Goal: Task Accomplishment & Management: Manage account settings

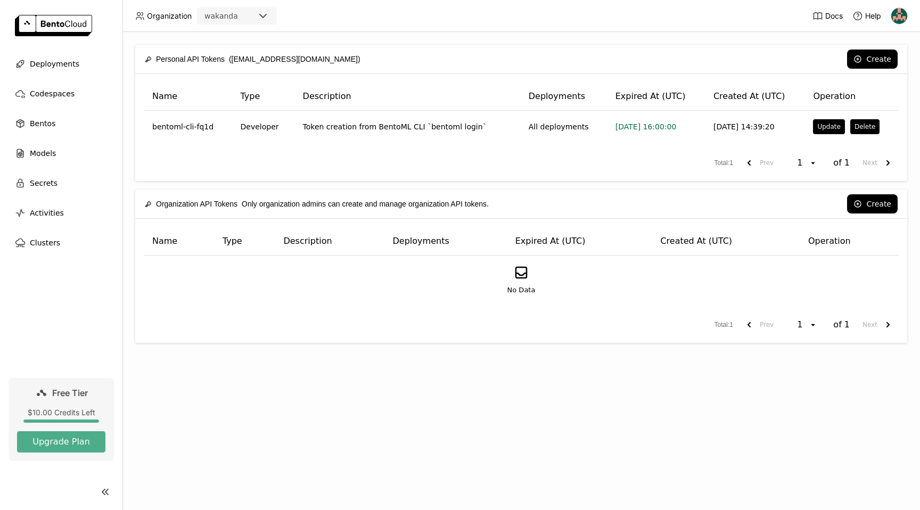
click at [211, 406] on div "Personal API Tokens ([EMAIL_ADDRESS][DOMAIN_NAME]) Create Name Type Description…" at bounding box center [520, 271] width 797 height 478
click at [26, 62] on div "Deployments" at bounding box center [61, 63] width 105 height 21
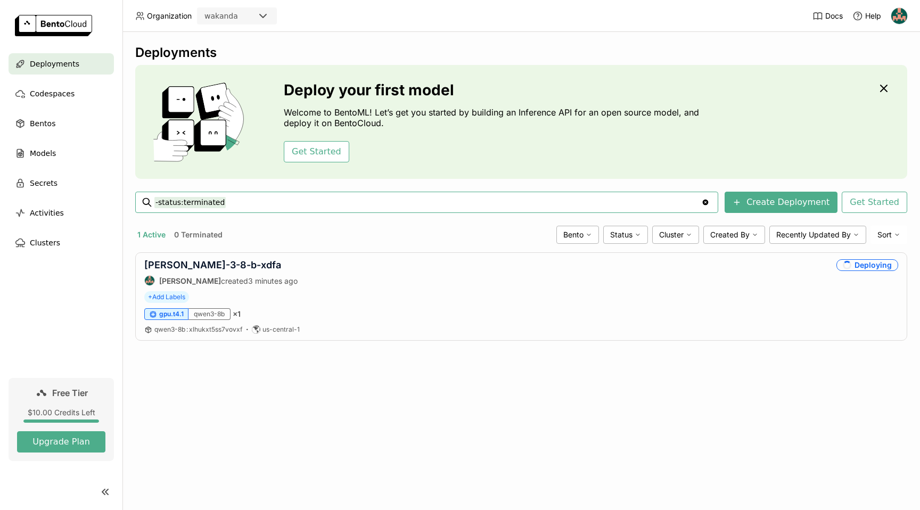
click at [454, 423] on div "Deployments Deploy your first model Welcome to BentoML! Let’s get you started b…" at bounding box center [520, 271] width 797 height 478
click at [544, 54] on div "Deployments" at bounding box center [521, 53] width 772 height 16
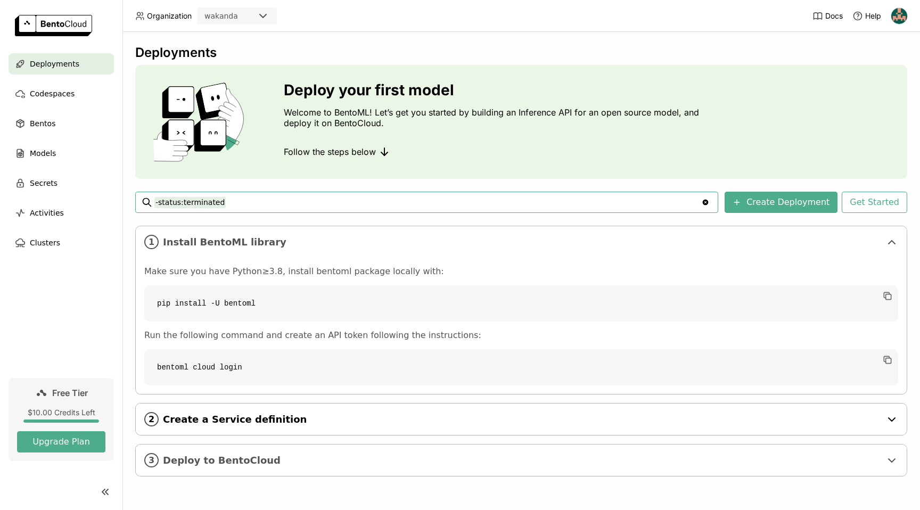
click at [401, 410] on div "2 Create a Service definition" at bounding box center [521, 418] width 771 height 31
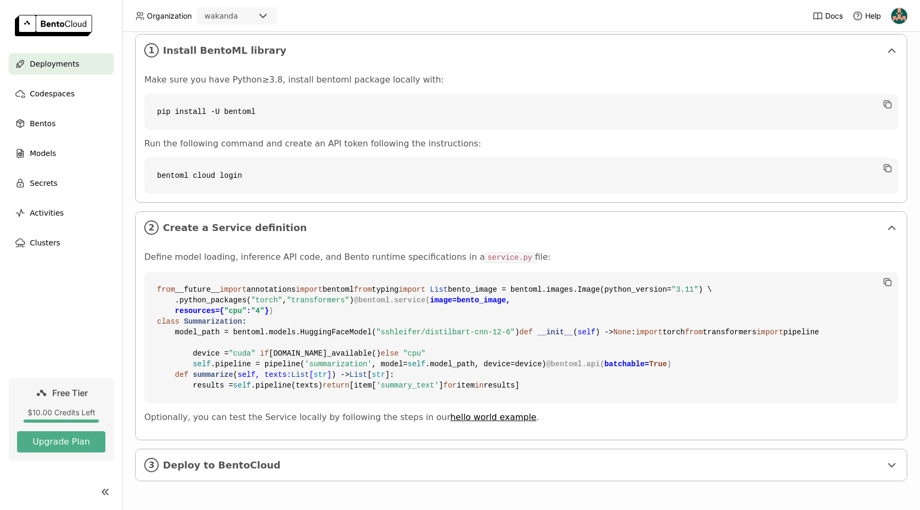
scroll to position [383, 0]
click at [345, 459] on span "Deploy to BentoCloud" at bounding box center [522, 465] width 718 height 12
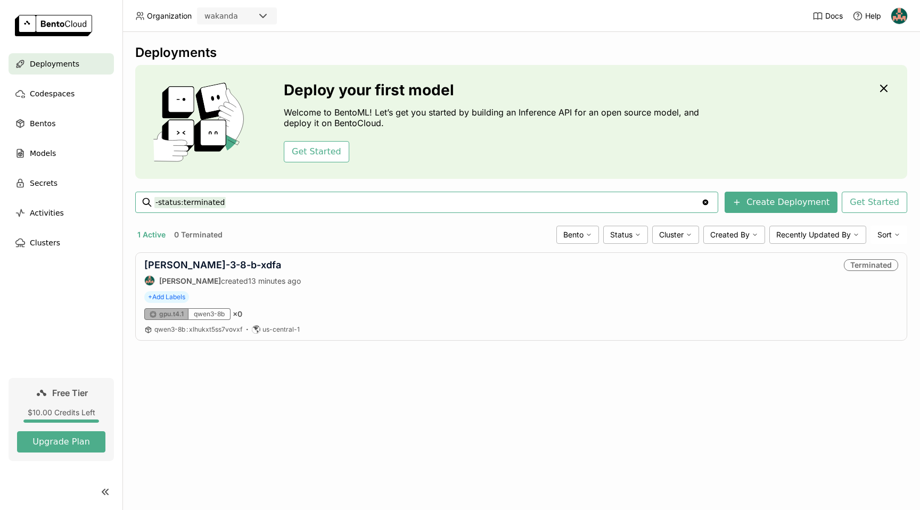
scroll to position [0, 0]
click at [881, 259] on div "Deploying" at bounding box center [867, 265] width 62 height 12
click at [848, 264] on icon "loading" at bounding box center [847, 265] width 10 height 10
click at [167, 269] on link "qwen-3-8-b-xdfa" at bounding box center [212, 264] width 137 height 11
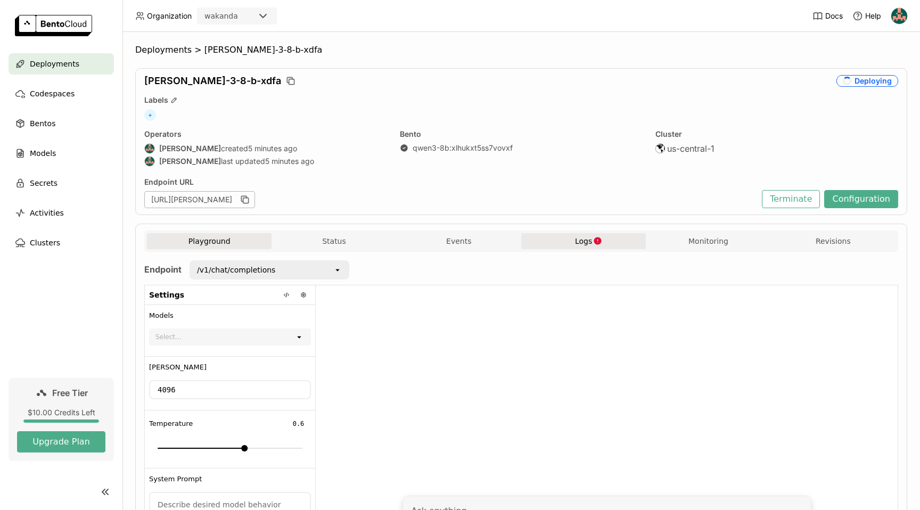
click at [577, 243] on span "Logs" at bounding box center [583, 241] width 17 height 10
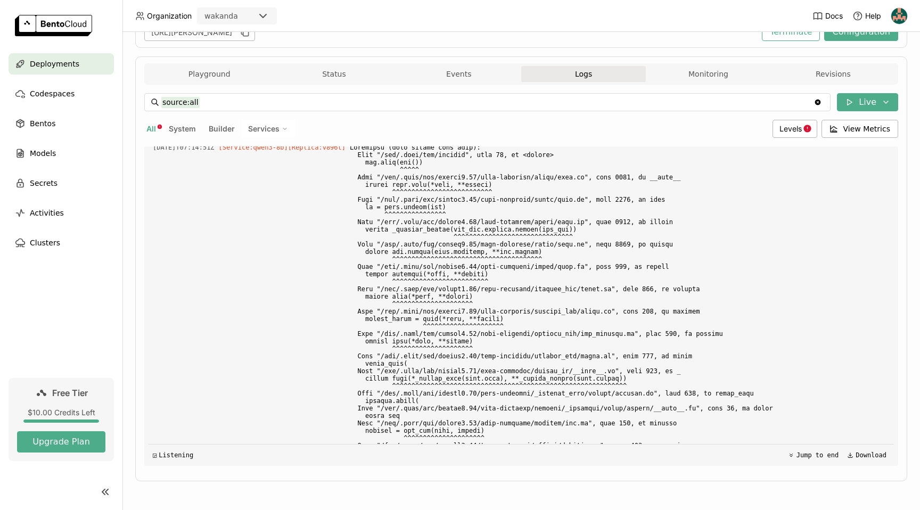
scroll to position [2733, 0]
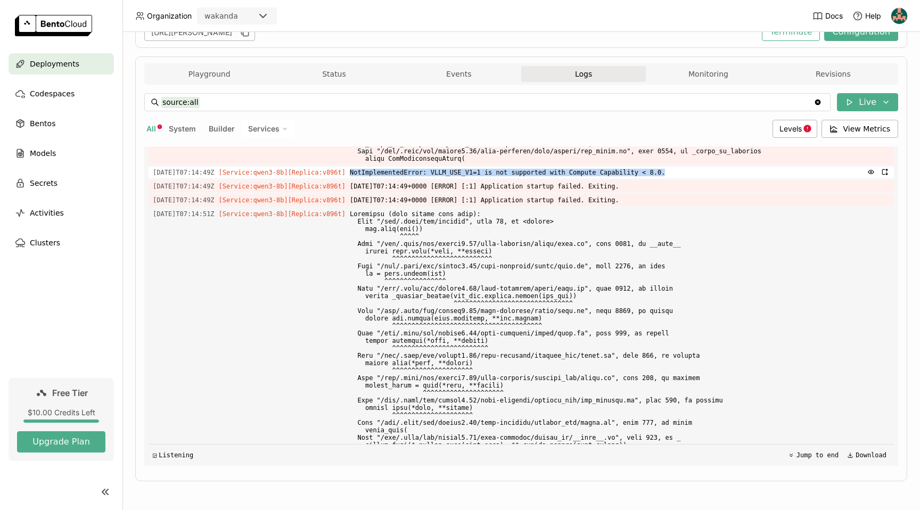
drag, startPoint x: 680, startPoint y: 381, endPoint x: 365, endPoint y: 377, distance: 315.0
click at [365, 178] on span "NotImplementedError: VLLM_USE_V1=1 is not supported with Compute Capability < 8…" at bounding box center [620, 173] width 540 height 12
copy span "NotImplementedError: VLLM_USE_V1=1 is not supported with Compute Capability < 8…"
click at [409, 122] on div "All System Builder Services" at bounding box center [456, 129] width 624 height 18
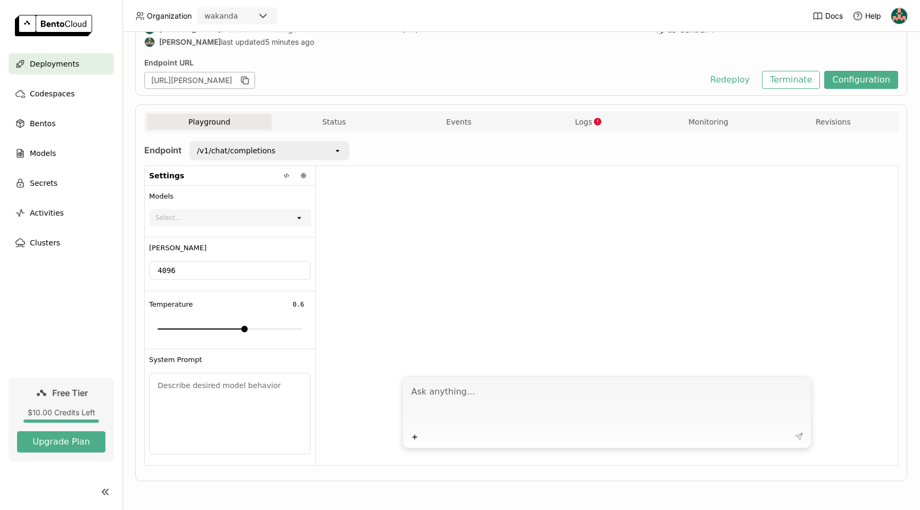
scroll to position [119, 0]
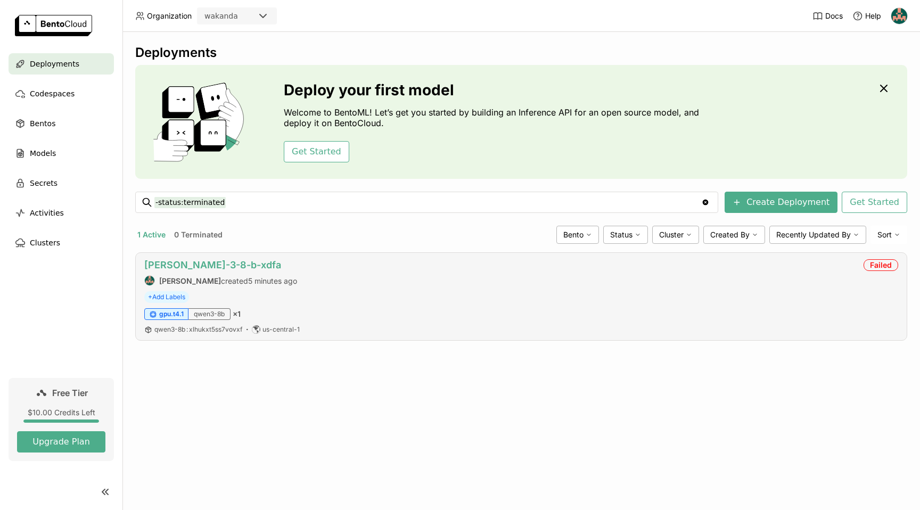
click at [193, 265] on link "qwen-3-8-b-xdfa" at bounding box center [212, 264] width 137 height 11
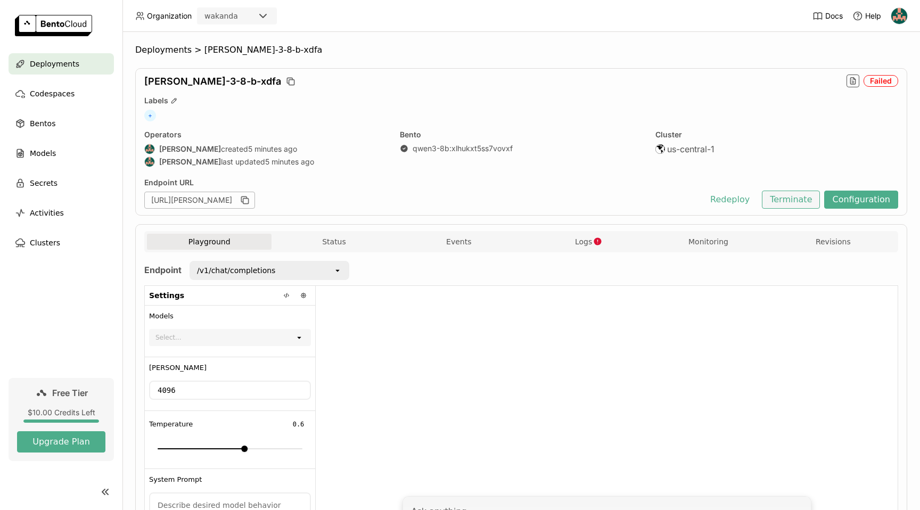
click at [776, 197] on button "Terminate" at bounding box center [790, 200] width 58 height 18
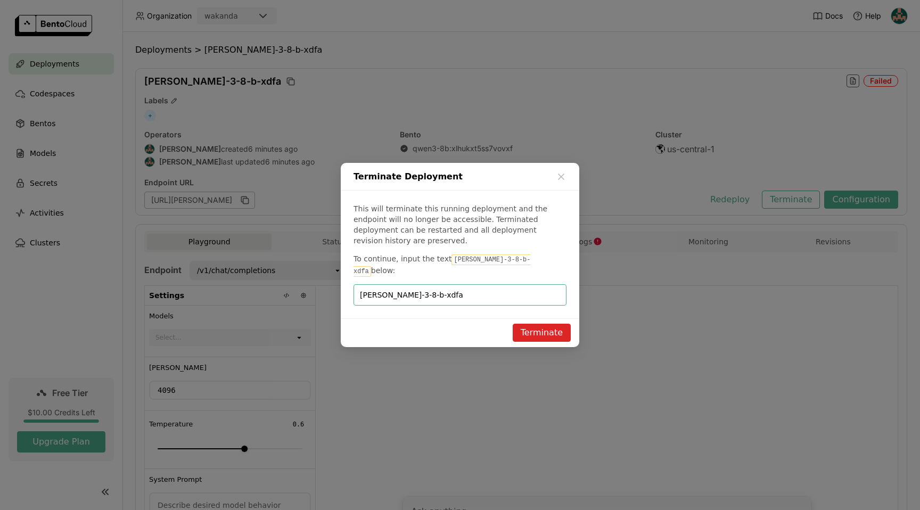
type input "qwen-3-8-b-xdfa"
click at [538, 324] on button "Terminate" at bounding box center [541, 333] width 58 height 18
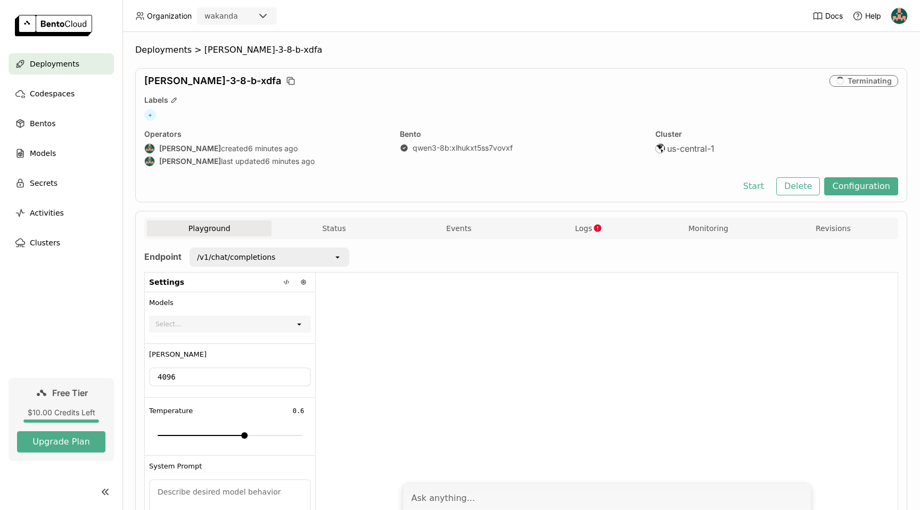
click at [60, 60] on span "Deployments" at bounding box center [54, 63] width 49 height 13
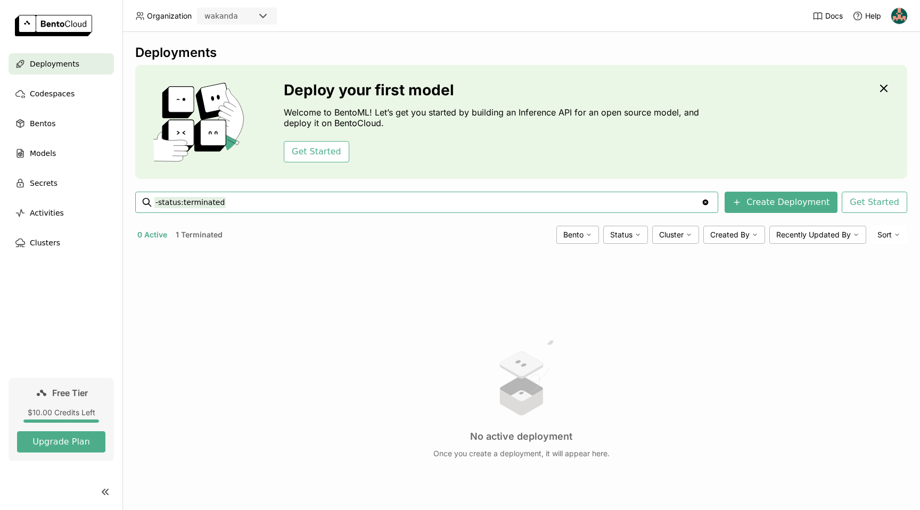
click at [701, 199] on input "-status:terminated" at bounding box center [427, 202] width 547 height 17
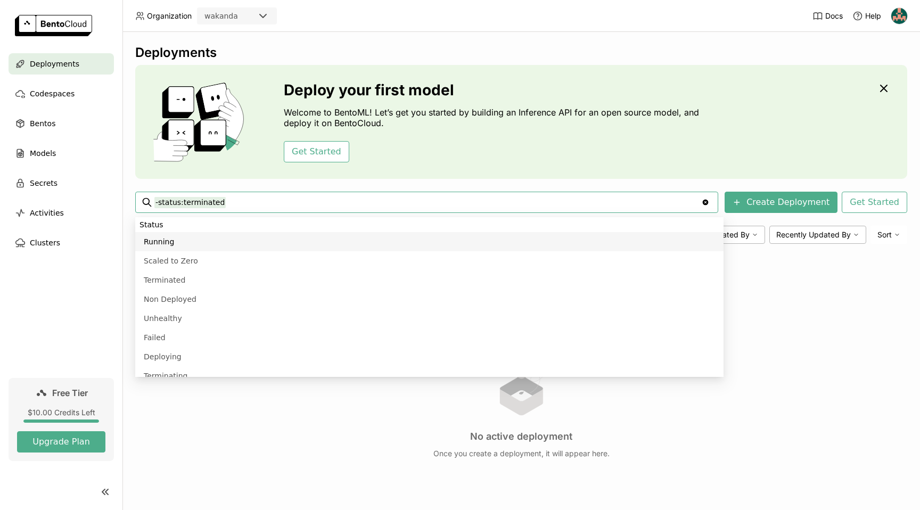
click at [708, 201] on icon "Clear value" at bounding box center [705, 203] width 6 height 6
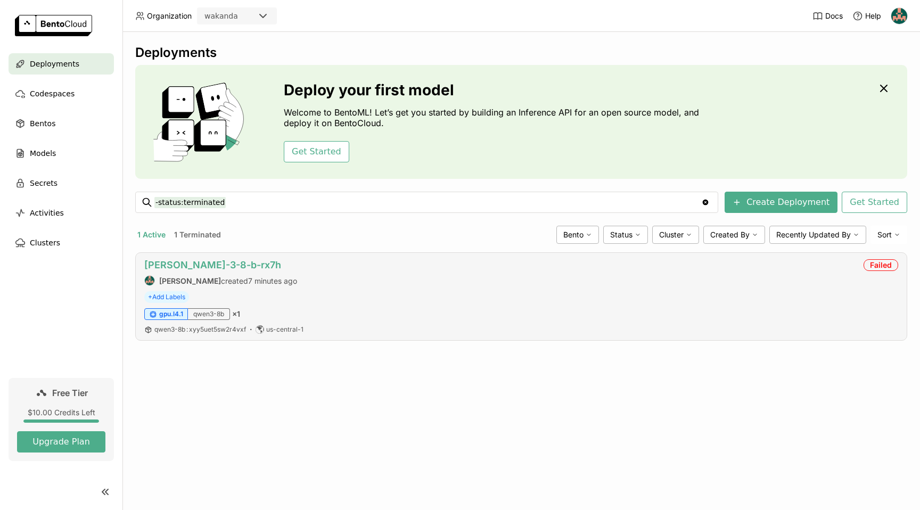
click at [201, 264] on link "qwen-3-8-b-rx7h" at bounding box center [212, 264] width 137 height 11
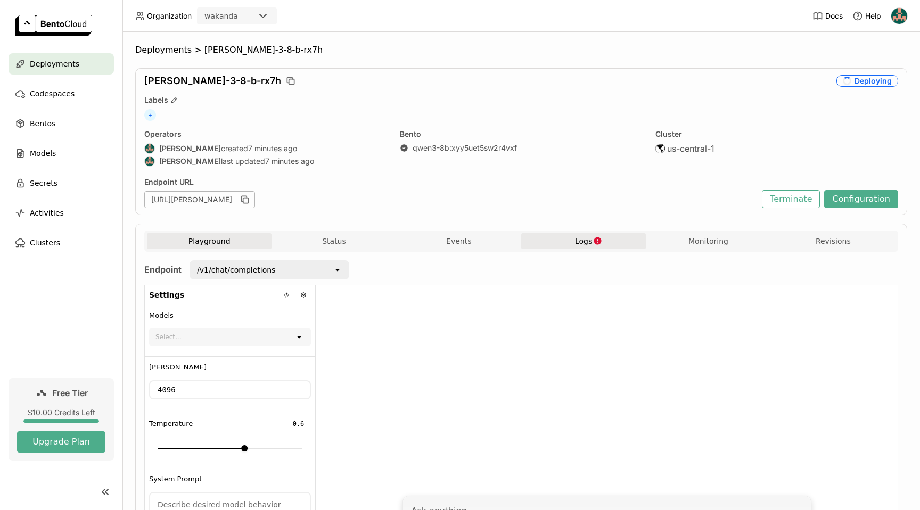
drag, startPoint x: 611, startPoint y: 250, endPoint x: 593, endPoint y: 245, distance: 18.7
click at [611, 249] on div "Playground Status Events Logs Monitoring Revisions" at bounding box center [521, 242] width 748 height 19
click at [593, 244] on icon "button" at bounding box center [597, 240] width 9 height 9
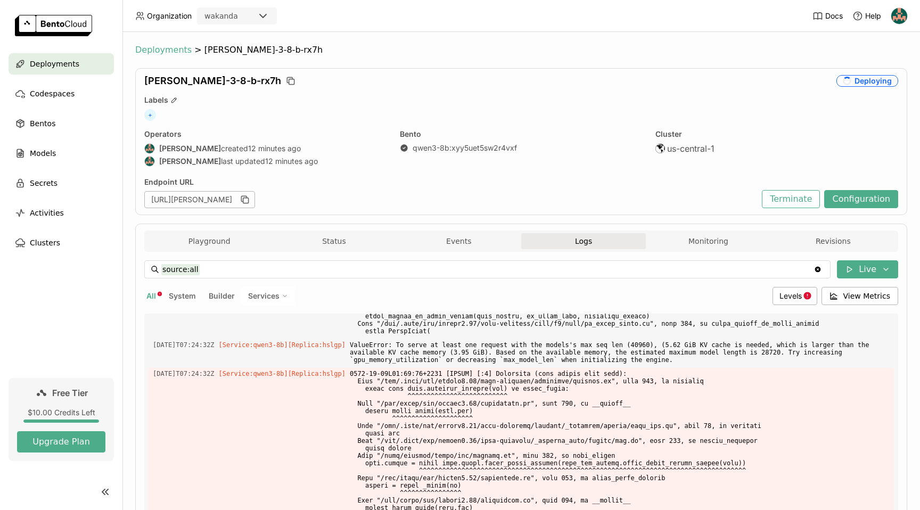
click at [169, 52] on span "Deployments" at bounding box center [163, 50] width 56 height 11
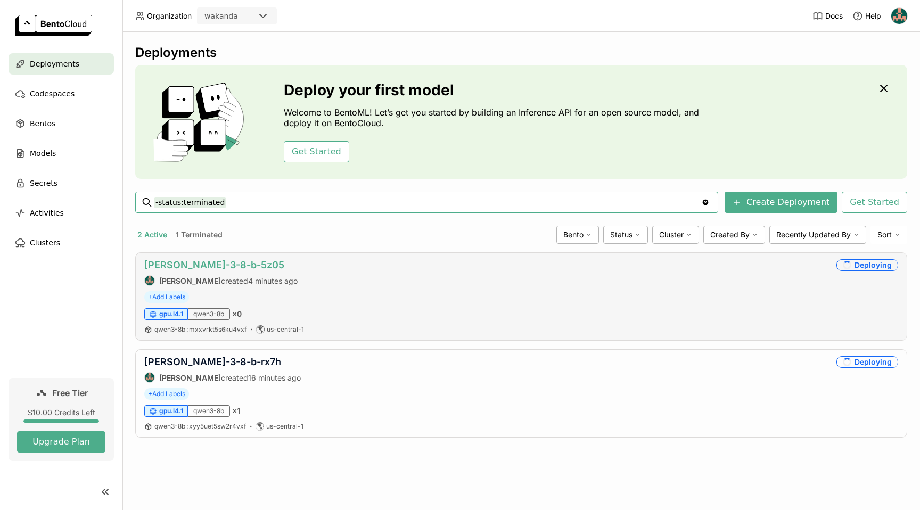
click at [180, 268] on link "[PERSON_NAME]-3-8-b-5z05" at bounding box center [214, 264] width 140 height 11
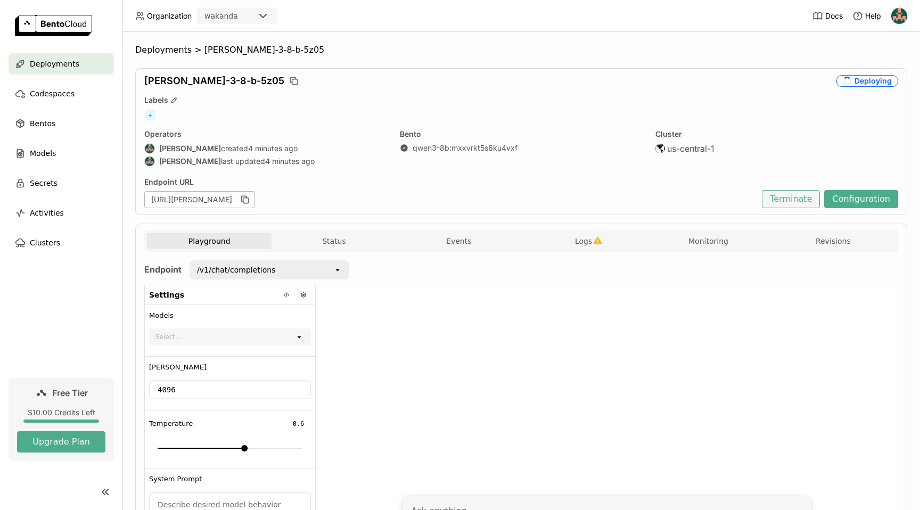
click at [790, 202] on button "Terminate" at bounding box center [790, 199] width 58 height 18
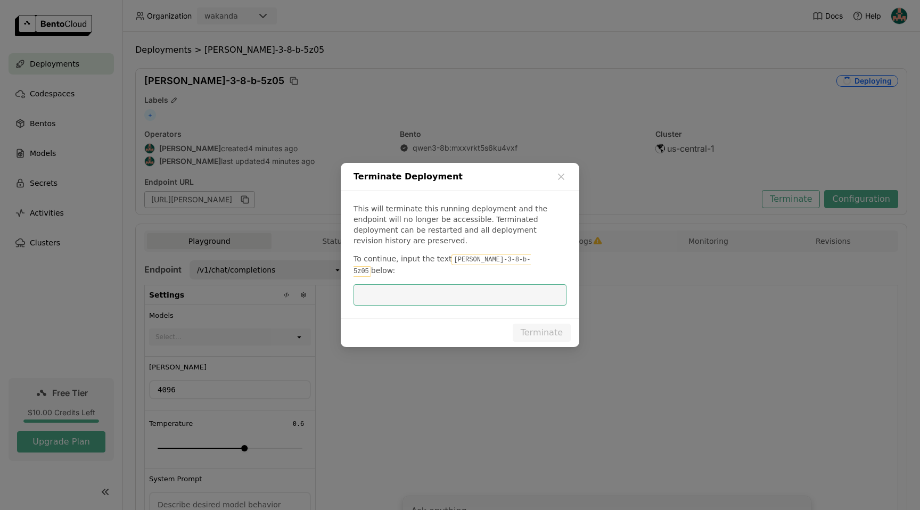
click at [496, 285] on input "dialog" at bounding box center [460, 295] width 200 height 20
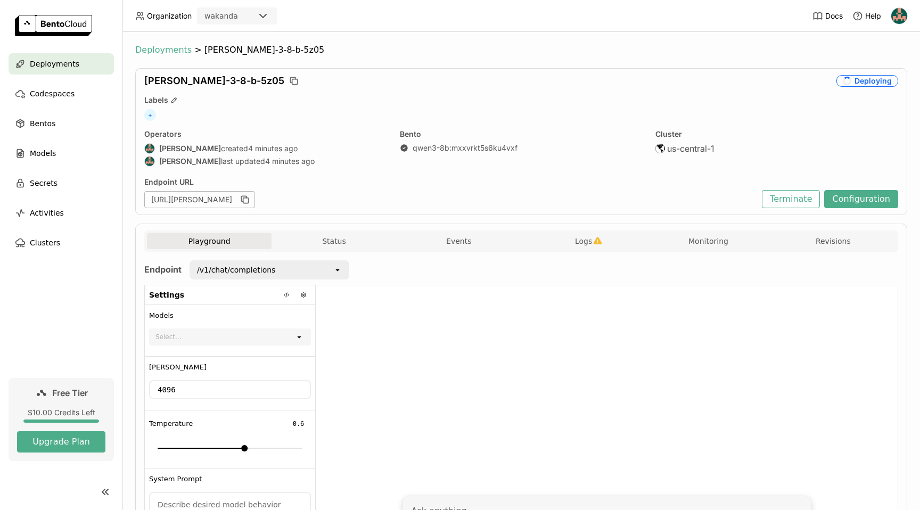
click at [163, 54] on span "Deployments" at bounding box center [163, 50] width 56 height 11
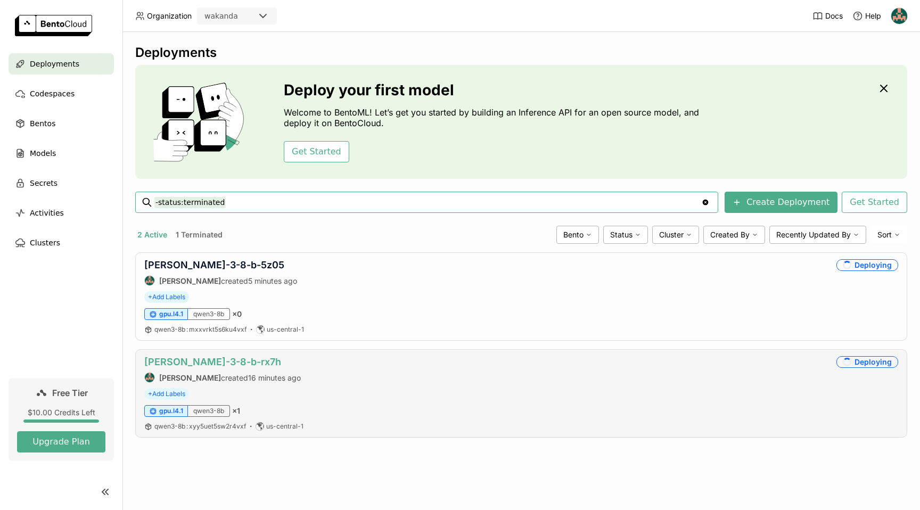
click at [197, 358] on link "qwen-3-8-b-rx7h" at bounding box center [212, 361] width 137 height 11
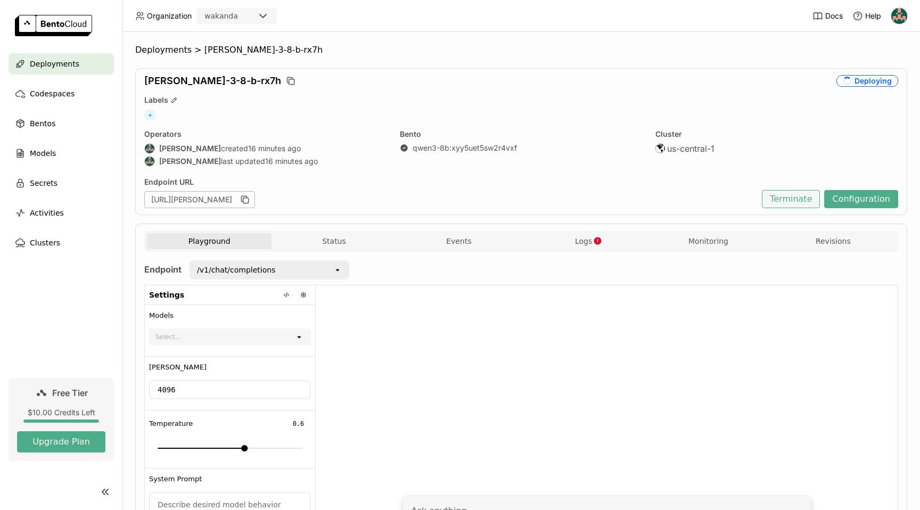
click at [769, 194] on button "Terminate" at bounding box center [790, 199] width 58 height 18
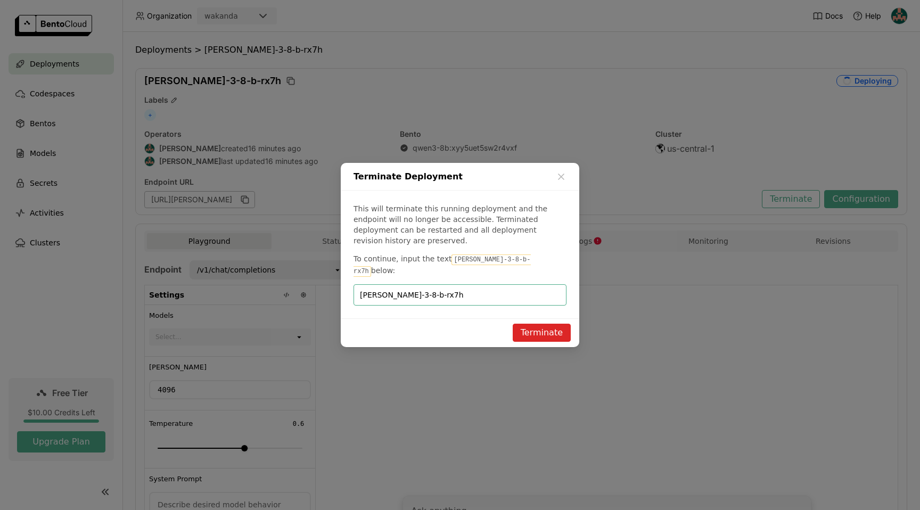
type input "qwen-3-8-b-rx7h"
click at [532, 324] on button "Terminate" at bounding box center [541, 333] width 58 height 18
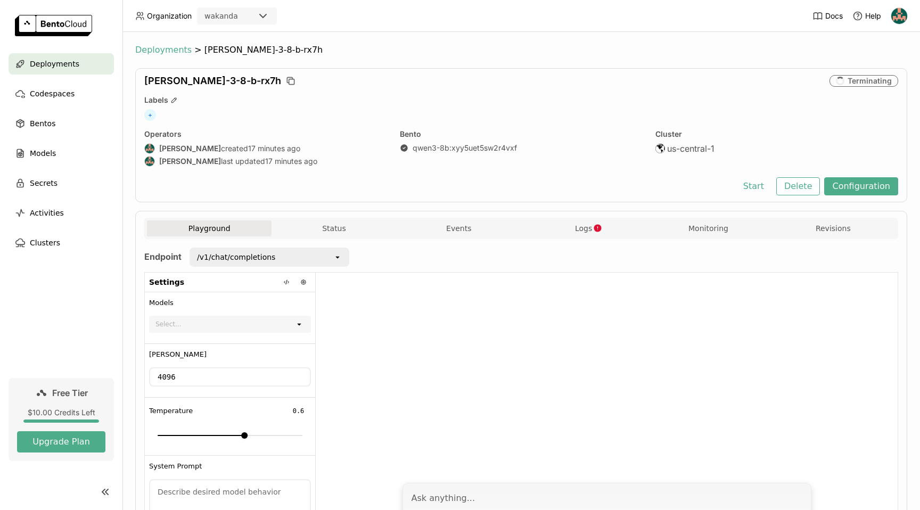
click at [154, 51] on span "Deployments" at bounding box center [163, 50] width 56 height 11
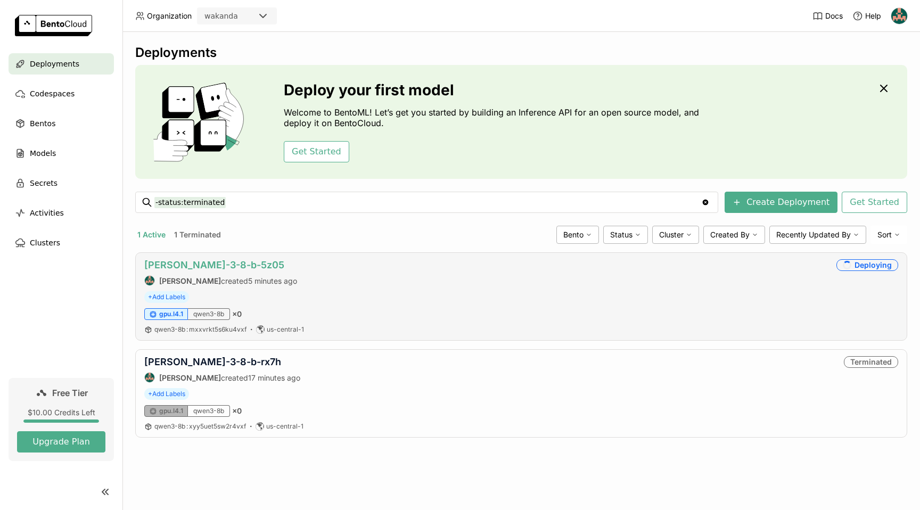
click at [188, 268] on link "[PERSON_NAME]-3-8-b-5z05" at bounding box center [214, 264] width 140 height 11
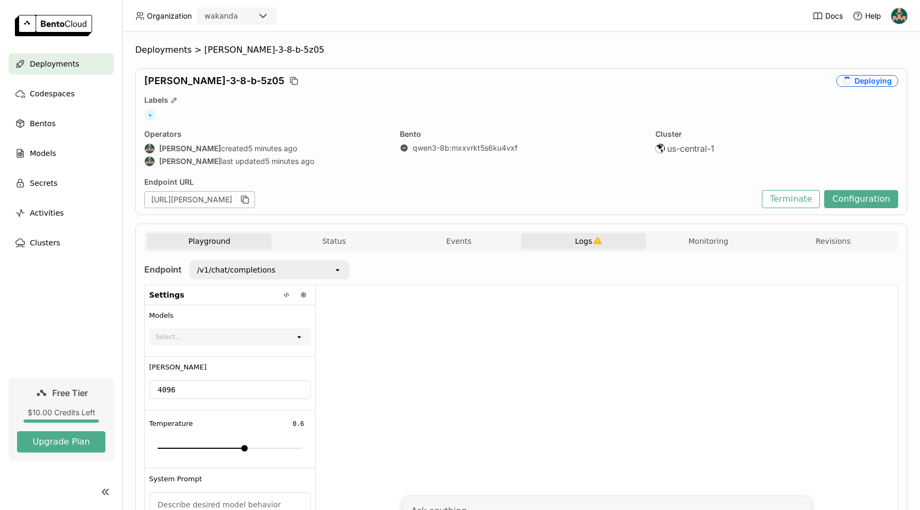
click at [564, 241] on button "Logs" at bounding box center [583, 241] width 125 height 16
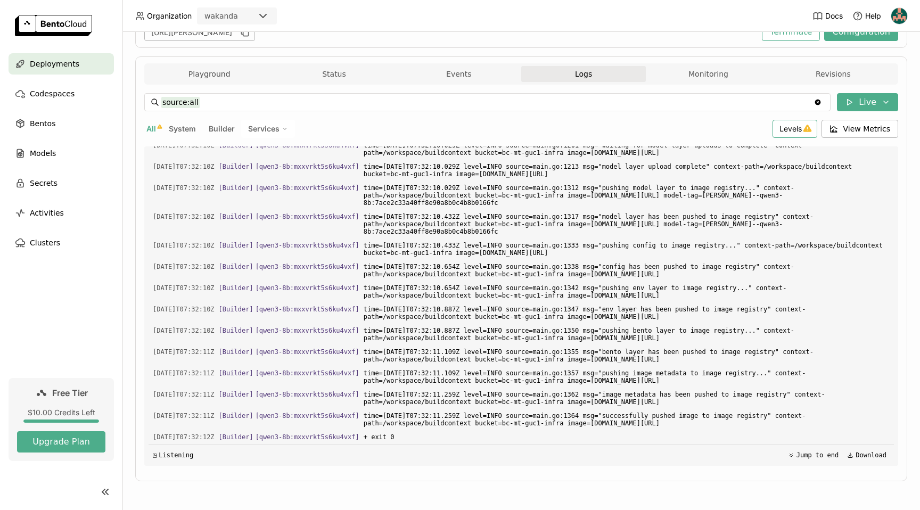
click at [773, 134] on div "Levels" at bounding box center [794, 129] width 45 height 18
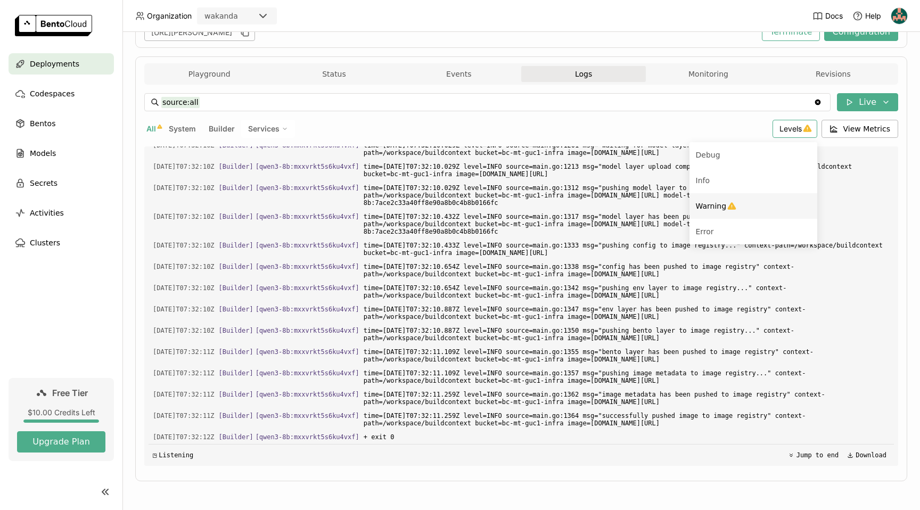
click at [713, 214] on li "Warning" at bounding box center [753, 206] width 128 height 26
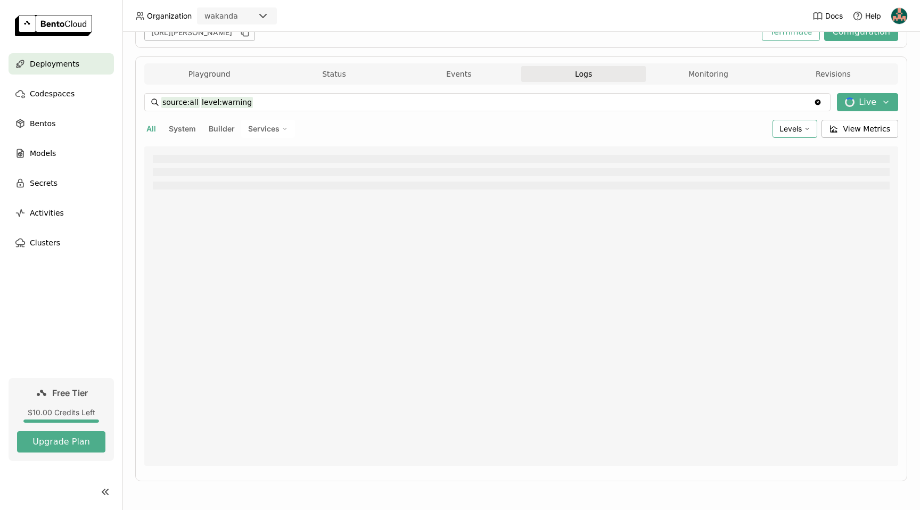
click at [796, 127] on div "Levels" at bounding box center [794, 129] width 45 height 18
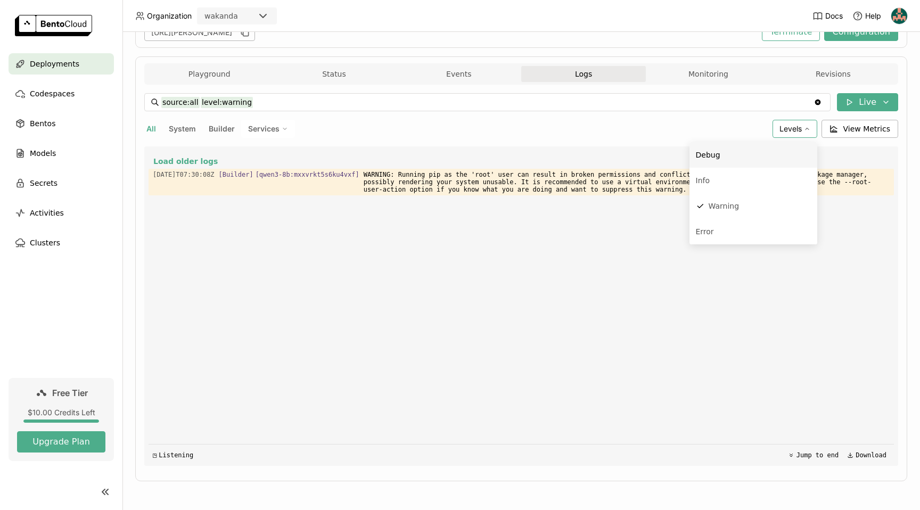
click at [610, 143] on div "source:all level:warning source:all level:warning Clear value Live All System B…" at bounding box center [521, 279] width 754 height 372
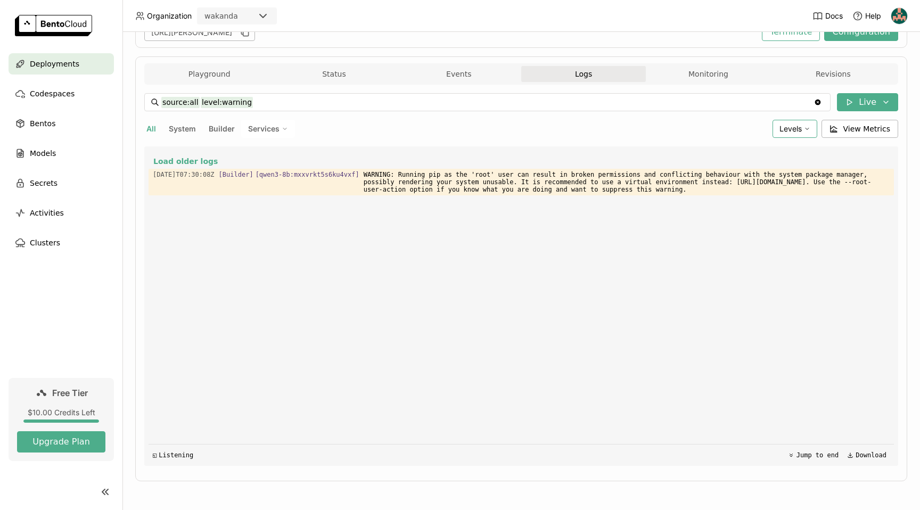
click at [804, 126] on icon at bounding box center [807, 129] width 6 height 6
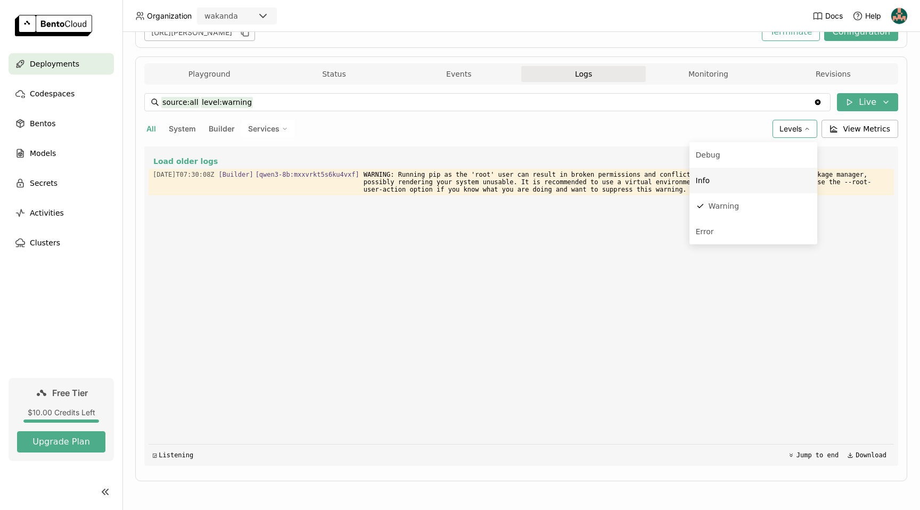
click at [543, 129] on div "All System Builder Services" at bounding box center [456, 129] width 624 height 18
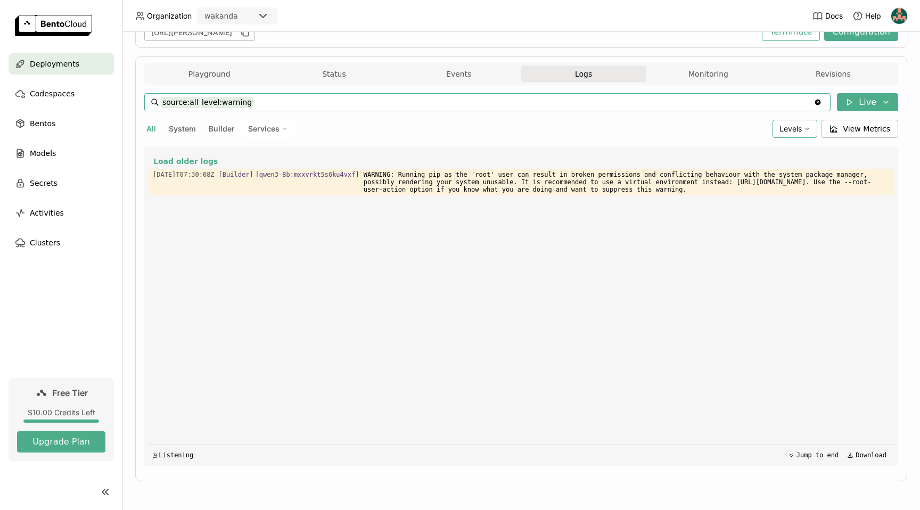
drag, startPoint x: 252, startPoint y: 102, endPoint x: 200, endPoint y: 104, distance: 52.2
click at [200, 104] on input "source:all level:warning" at bounding box center [487, 102] width 652 height 17
type input "source:all"
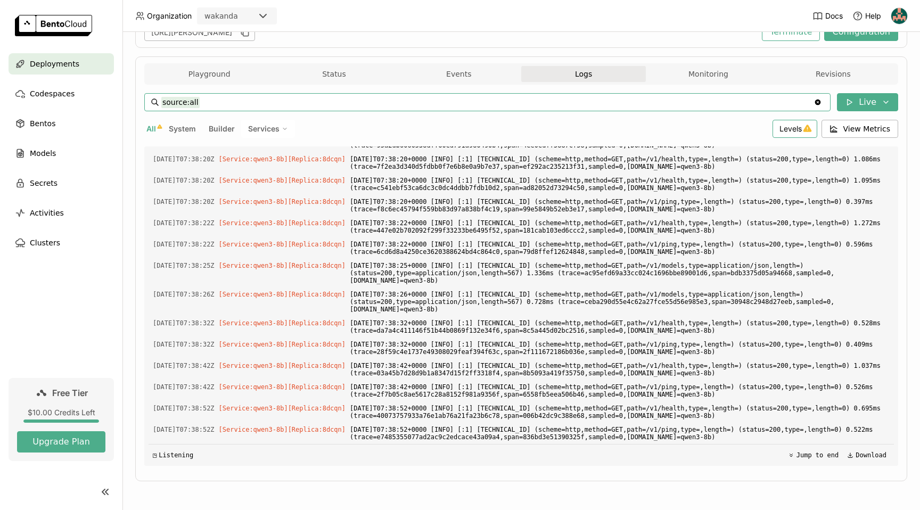
click at [80, 65] on div "Deployments" at bounding box center [61, 63] width 105 height 21
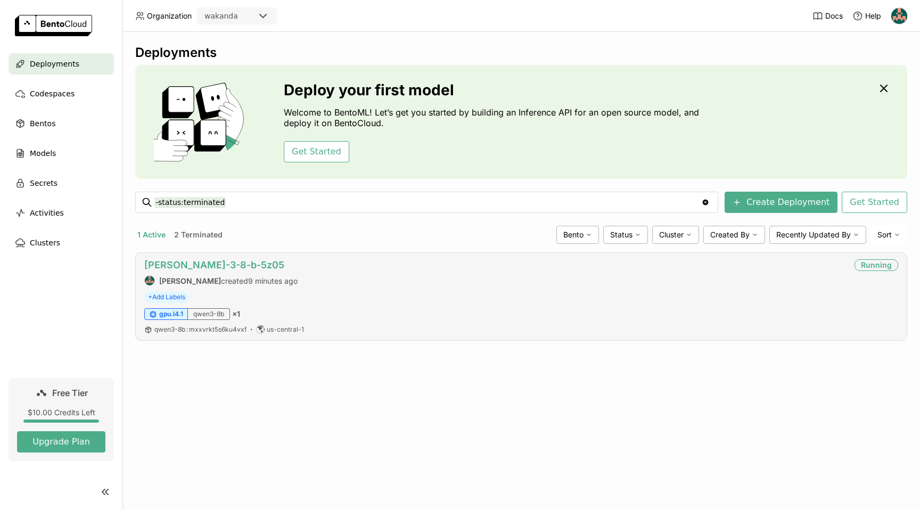
click at [192, 263] on link "[PERSON_NAME]-3-8-b-5z05" at bounding box center [214, 264] width 140 height 11
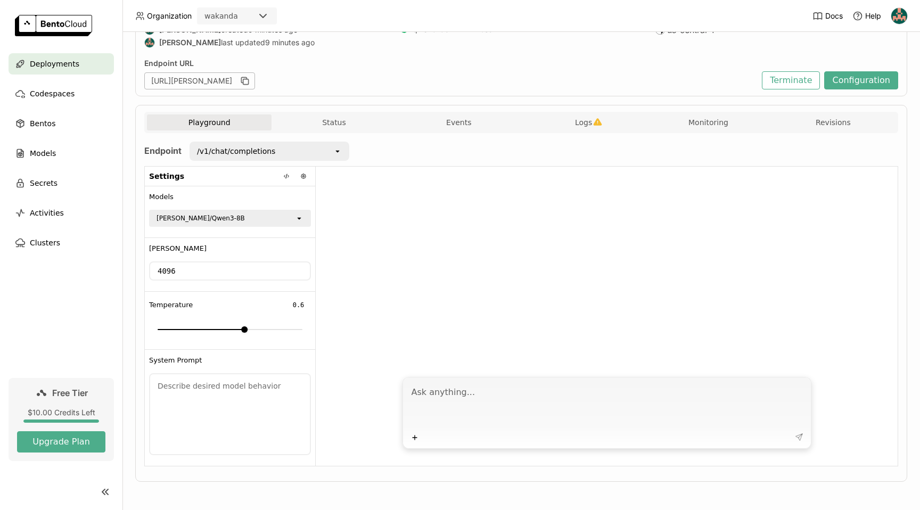
click at [475, 390] on textarea at bounding box center [607, 404] width 393 height 49
type textarea "Hi!"
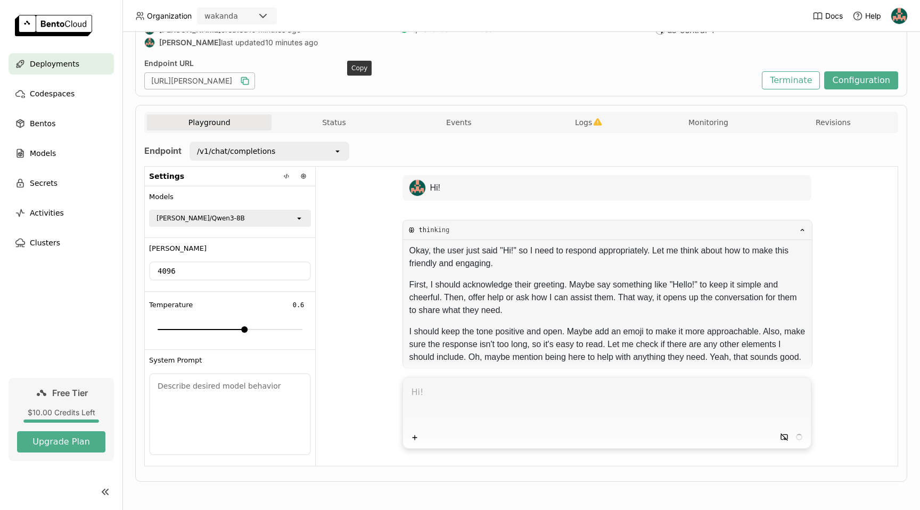
click at [250, 81] on icon "button" at bounding box center [244, 81] width 11 height 11
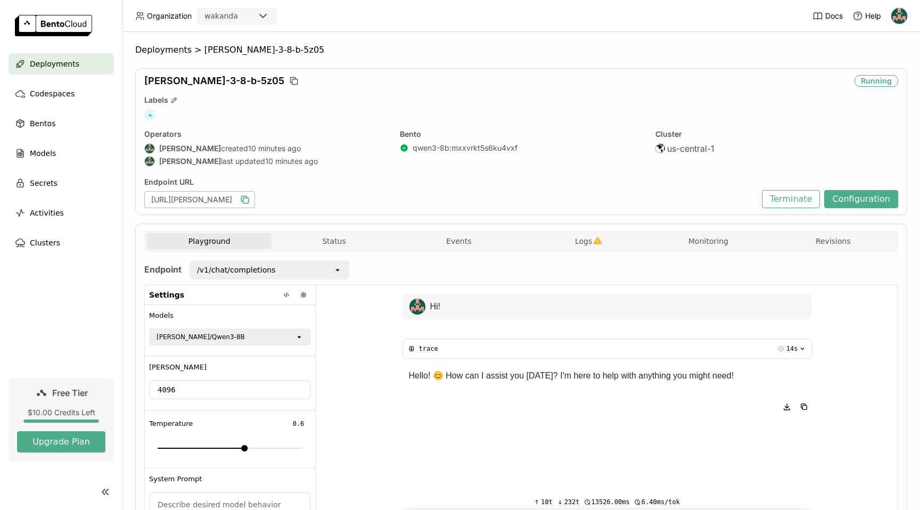
scroll to position [131, 0]
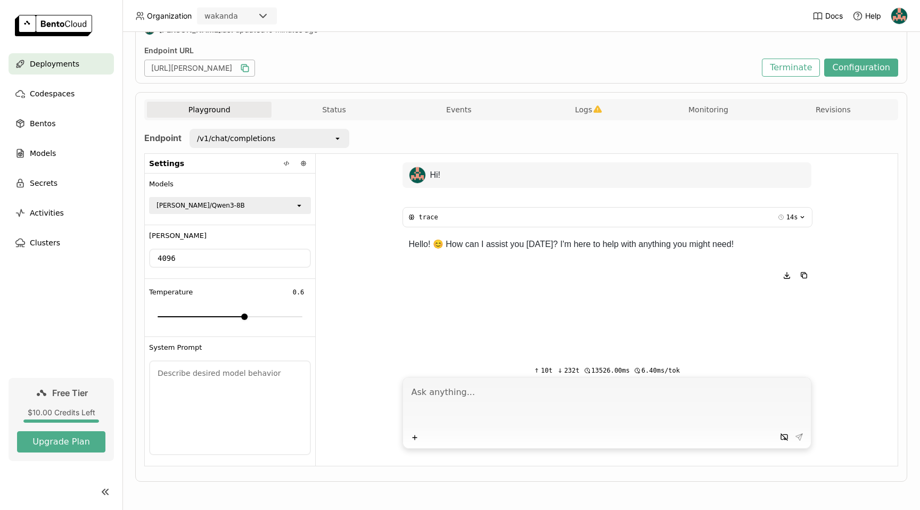
click at [295, 208] on icon "open" at bounding box center [299, 205] width 9 height 9
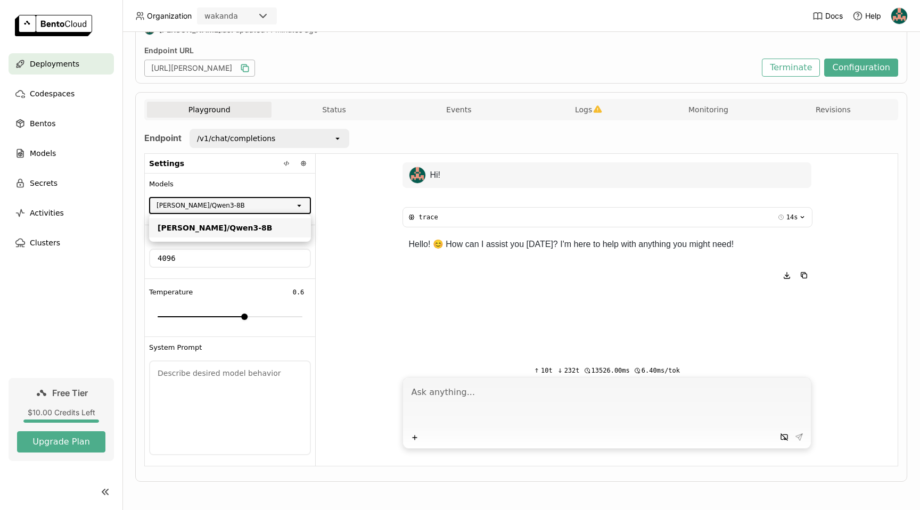
click at [207, 227] on div "Qwen/Qwen3-8B" at bounding box center [230, 227] width 145 height 11
click at [383, 207] on div "Hi! trace 14 s Down Okay, the user just said "Hi!" so I need to respond appropr…" at bounding box center [607, 256] width 582 height 204
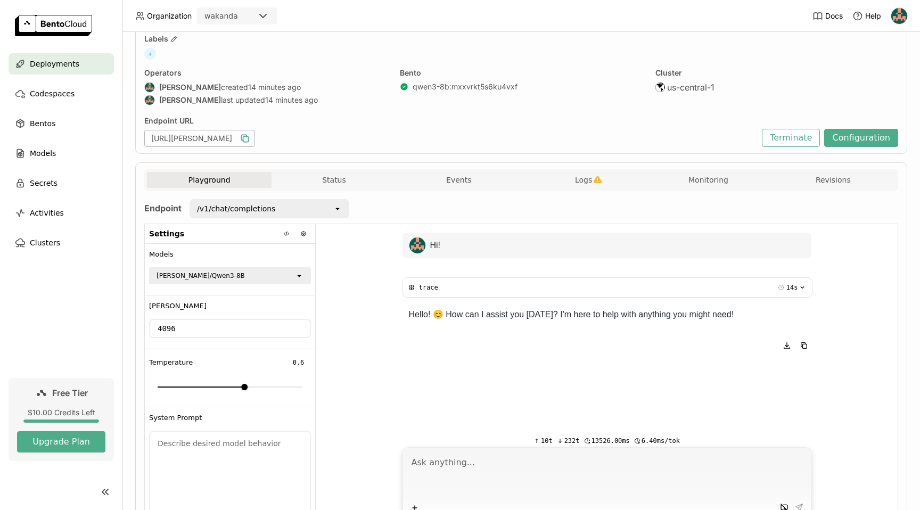
scroll to position [57, 0]
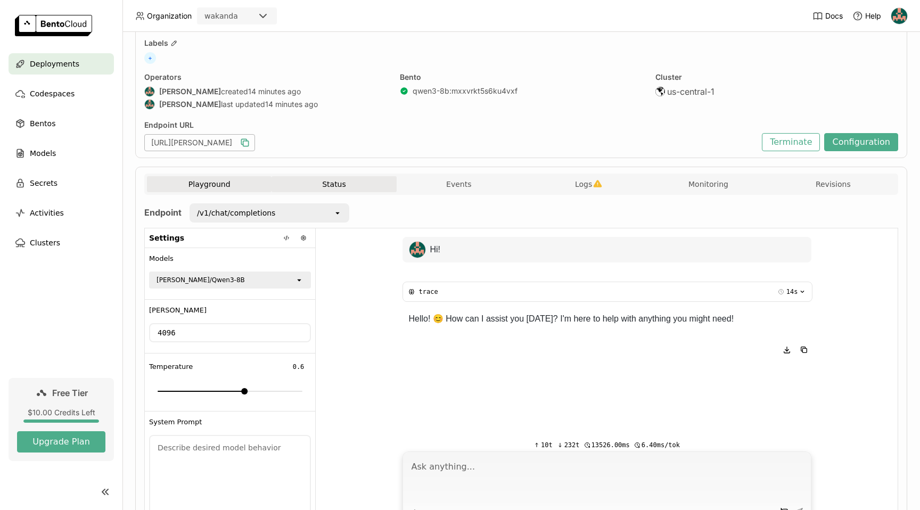
click at [333, 182] on button "Status" at bounding box center [333, 184] width 125 height 16
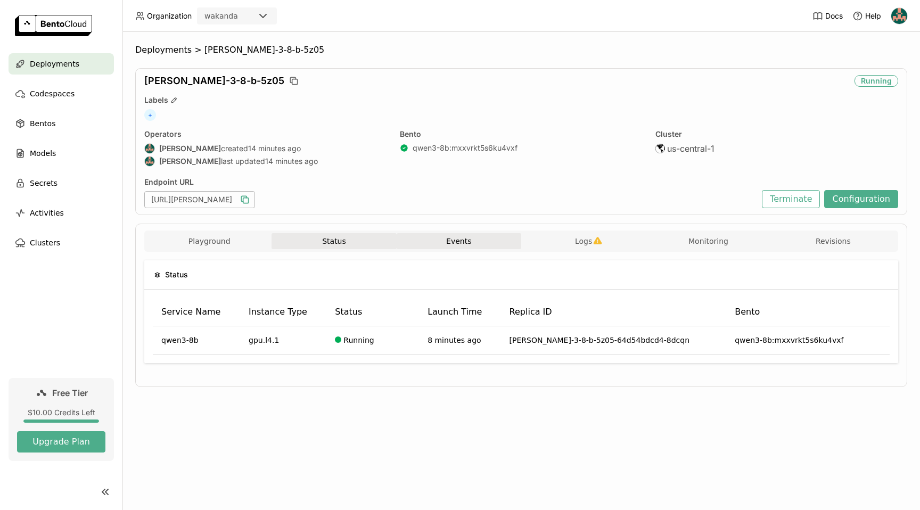
click at [482, 246] on button "Events" at bounding box center [458, 241] width 125 height 16
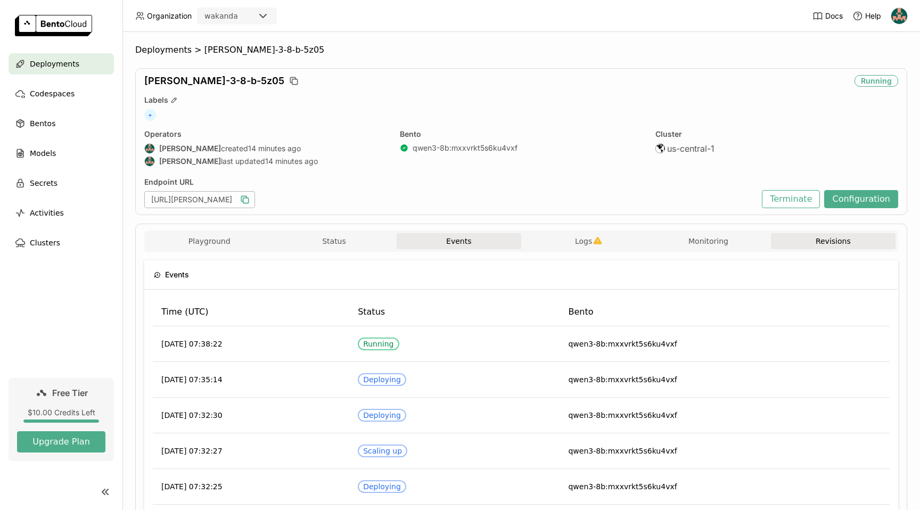
click at [854, 241] on button "Revisions" at bounding box center [833, 241] width 125 height 16
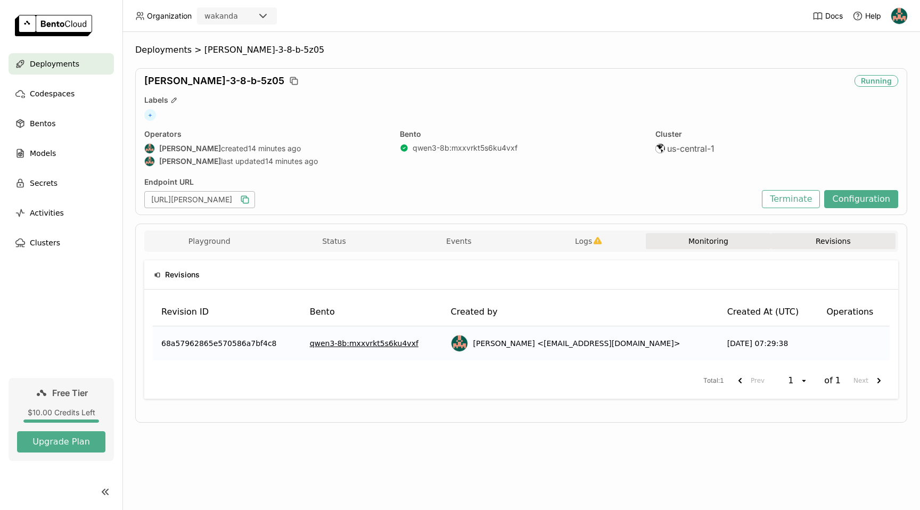
click at [683, 243] on button "Monitoring" at bounding box center [707, 241] width 125 height 16
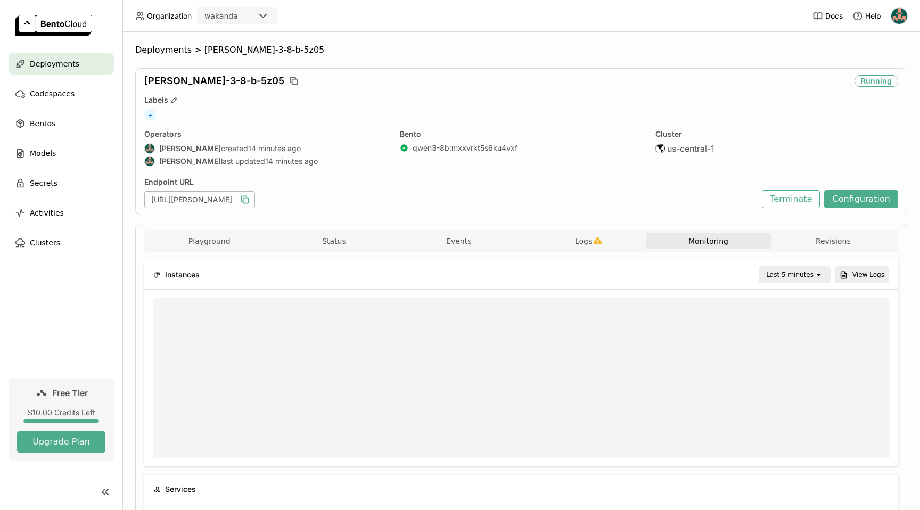
scroll to position [9, 9]
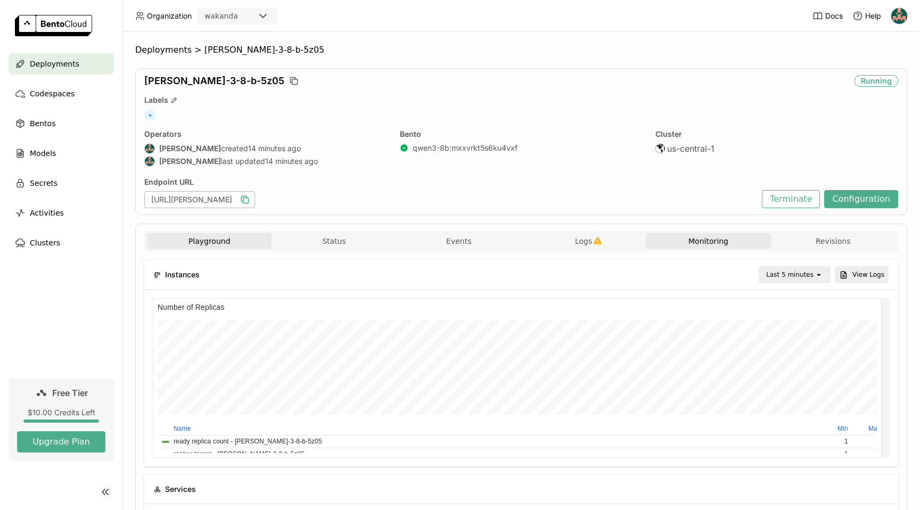
click at [228, 245] on button "Playground" at bounding box center [209, 241] width 125 height 16
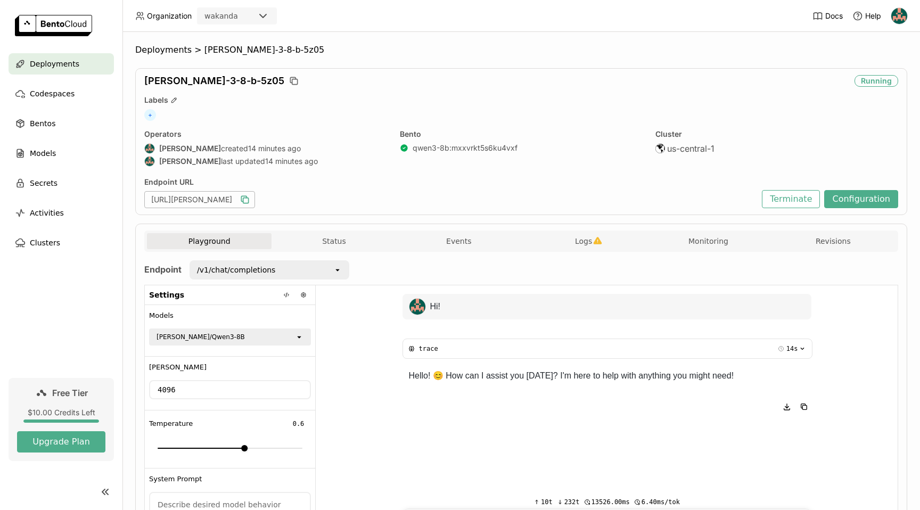
click at [250, 341] on div "Qwen/Qwen3-8B" at bounding box center [222, 336] width 145 height 15
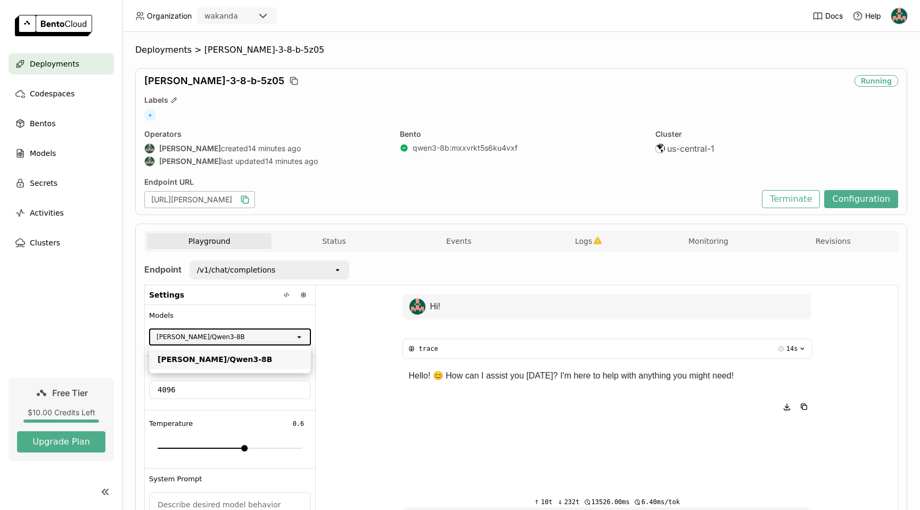
click at [250, 340] on div "Qwen/Qwen3-8B" at bounding box center [222, 336] width 145 height 15
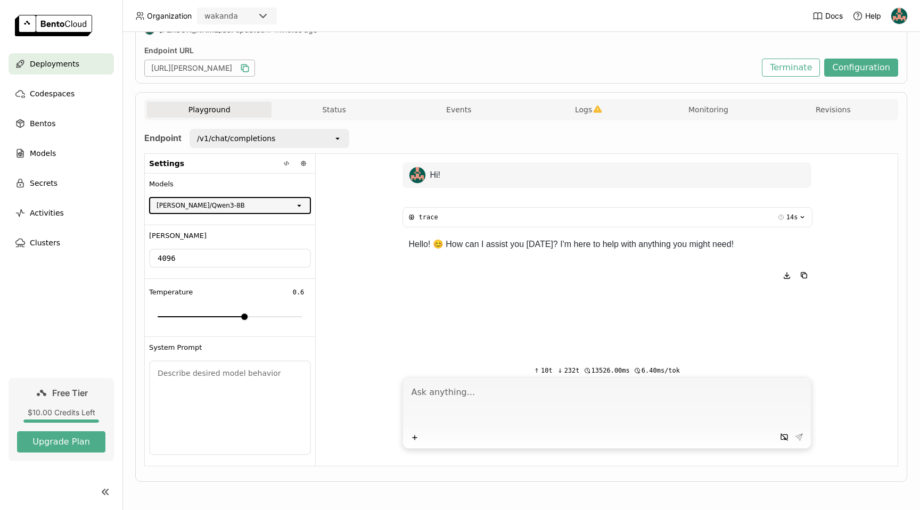
click at [214, 206] on div "Qwen/Qwen3-8B" at bounding box center [222, 205] width 145 height 15
click at [601, 337] on div "Hi! trace 14 s Down Okay, the user just said "Hi!" so I need to respond appropr…" at bounding box center [607, 256] width 582 height 204
click at [327, 106] on button "Status" at bounding box center [333, 110] width 125 height 16
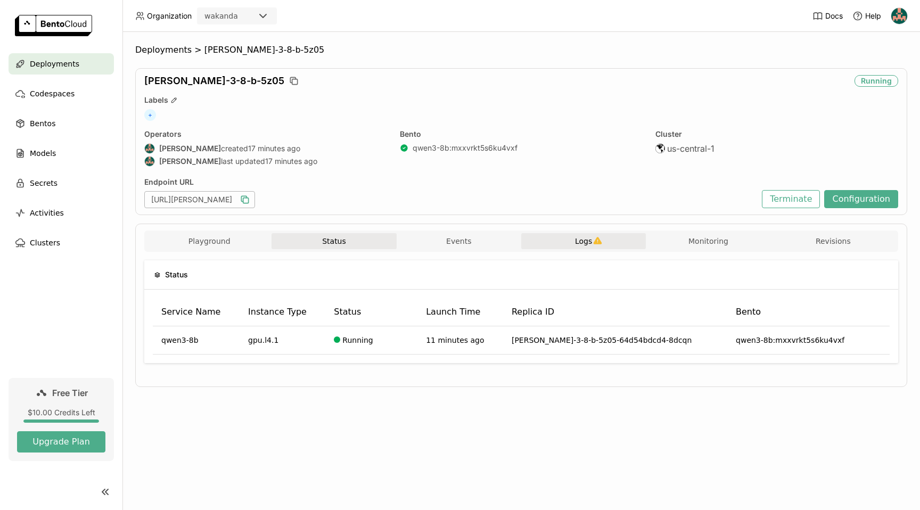
click at [586, 247] on button "Logs" at bounding box center [583, 241] width 125 height 16
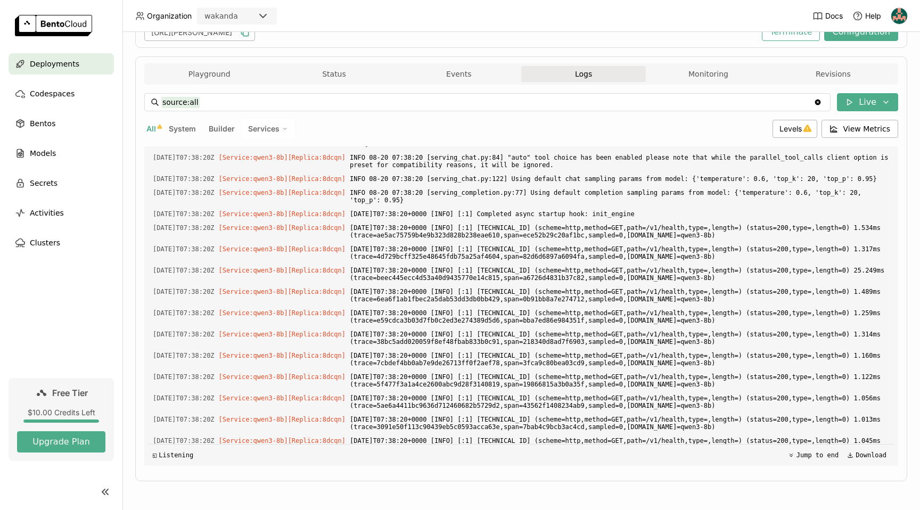
scroll to position [1336, 0]
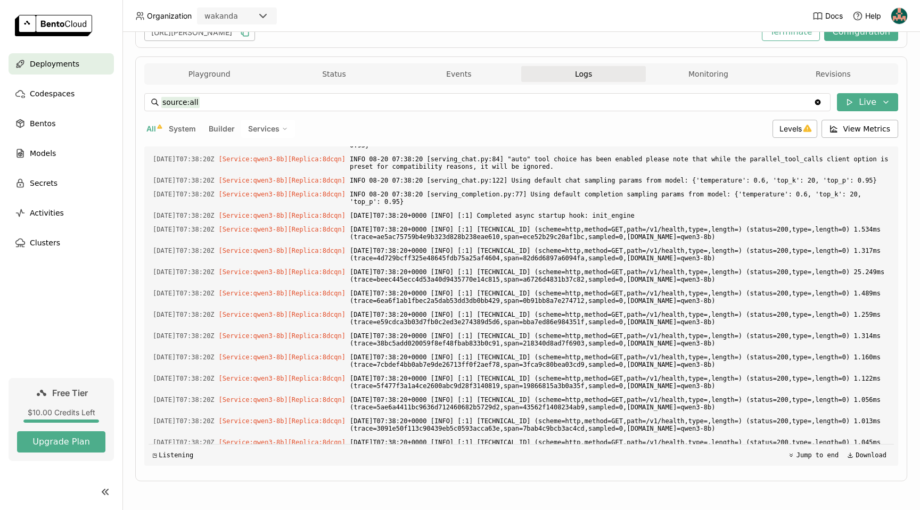
click at [606, 69] on button "Logs" at bounding box center [583, 74] width 125 height 16
click at [686, 71] on button "Monitoring" at bounding box center [707, 74] width 125 height 16
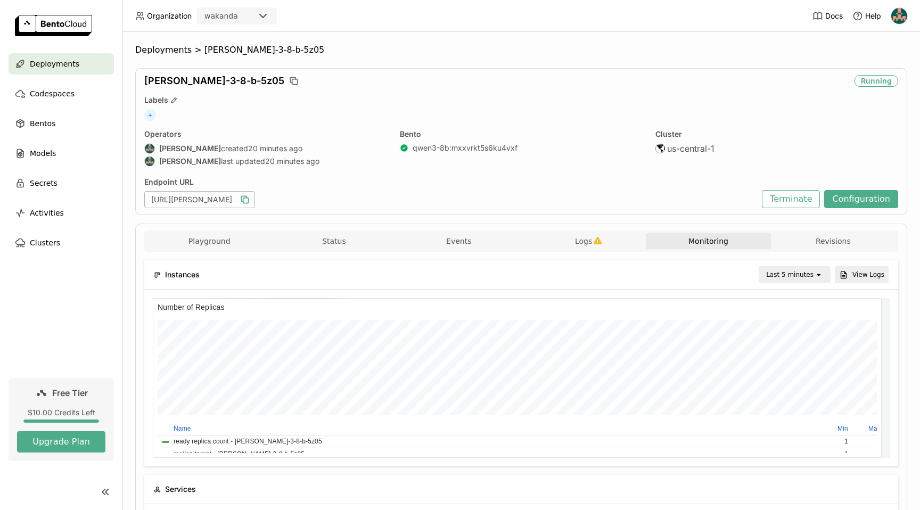
click at [484, 183] on div "Endpoint URL" at bounding box center [450, 182] width 612 height 10
click at [471, 145] on link "qwen3-8b : mxxvrkt5s6ku4vxf" at bounding box center [464, 148] width 105 height 10
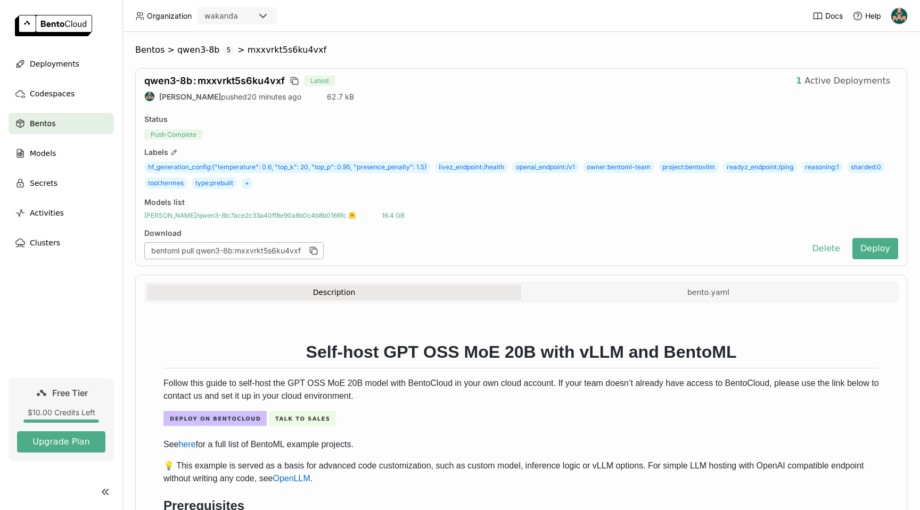
click at [200, 215] on span "qwen/qwen3-8b : 7ace2c33a40ff8e90a8b0c4b8b0166fc" at bounding box center [250, 215] width 212 height 9
click at [287, 209] on div "Models list qwen/qwen3-8b : 7ace2c33a40ff8e90a8b0c4b8b0166fc 16.4 GB" at bounding box center [521, 208] width 754 height 22
click at [617, 219] on div "Models list qwen/qwen3-8b : 7ace2c33a40ff8e90a8b0c4b8b0166fc 16.4 GB" at bounding box center [521, 208] width 754 height 22
click at [313, 249] on icon "button" at bounding box center [314, 251] width 5 height 5
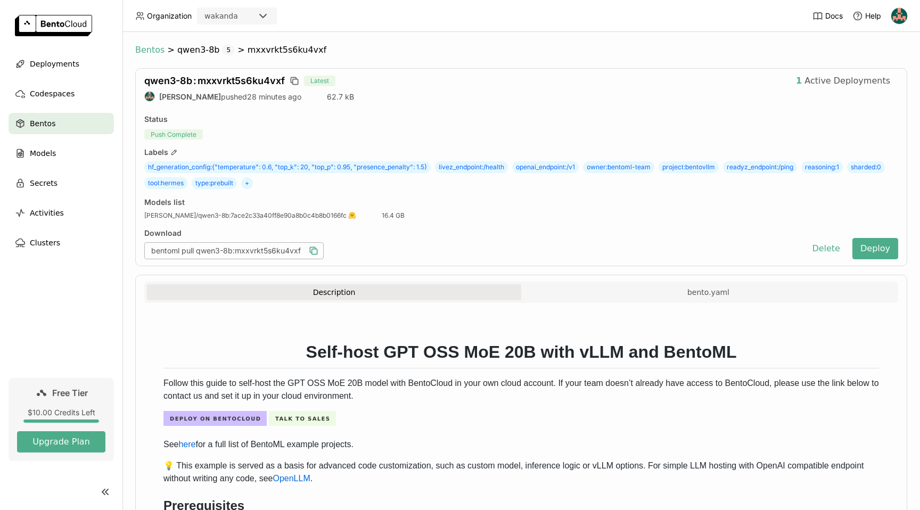
click at [147, 49] on span "Bentos" at bounding box center [149, 50] width 29 height 11
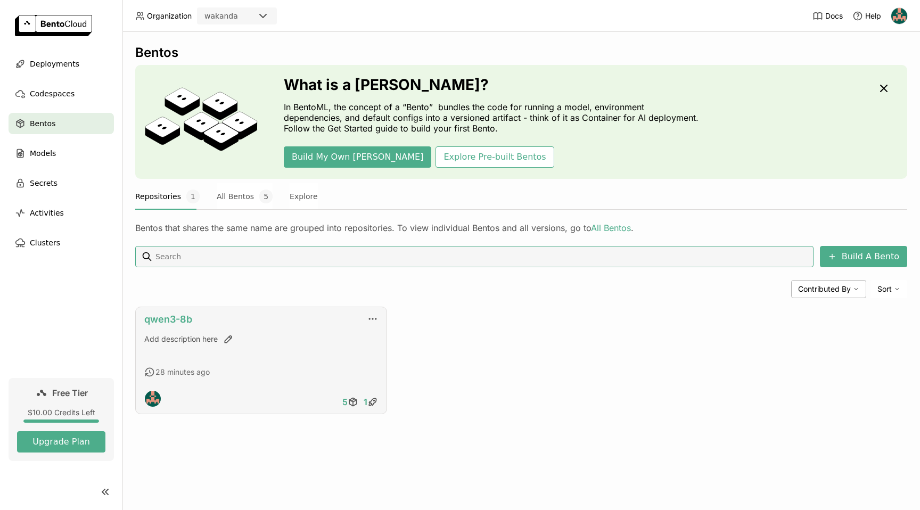
click at [178, 319] on link "qwen3-8b" at bounding box center [168, 318] width 48 height 11
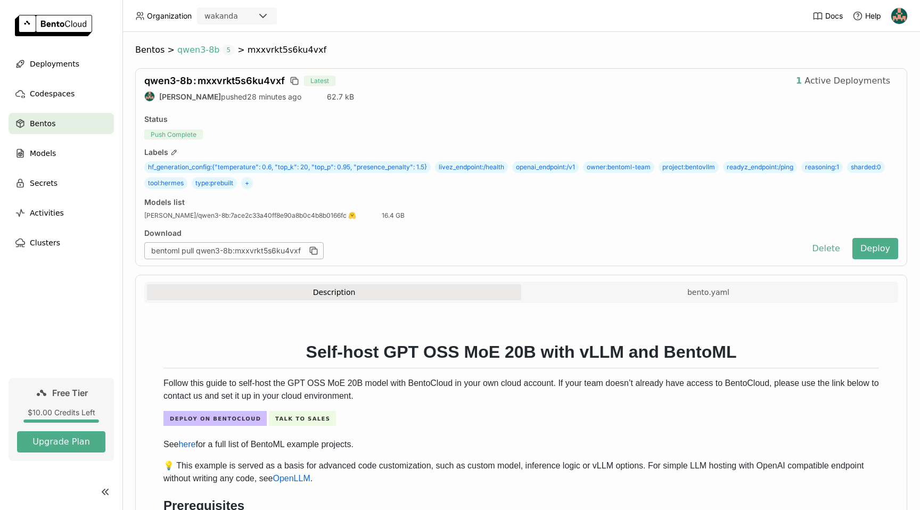
click at [202, 50] on span "qwen3-8b" at bounding box center [198, 50] width 43 height 11
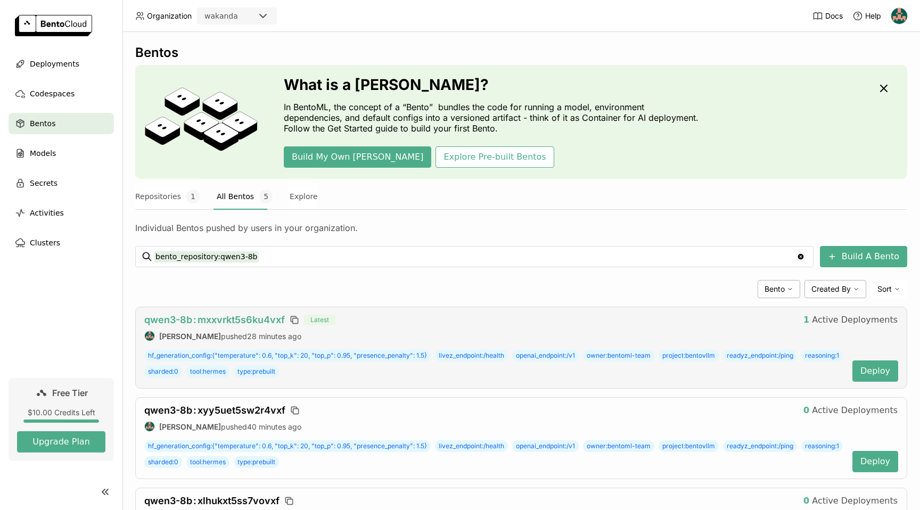
click at [235, 318] on span "qwen3-8b : mxxvrkt5s6ku4vxf" at bounding box center [214, 319] width 140 height 11
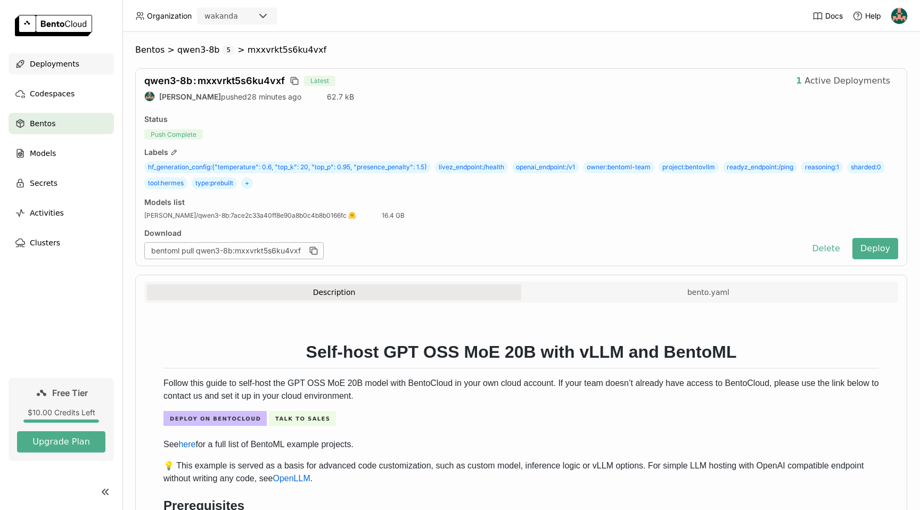
click at [44, 56] on div "Deployments" at bounding box center [61, 63] width 105 height 21
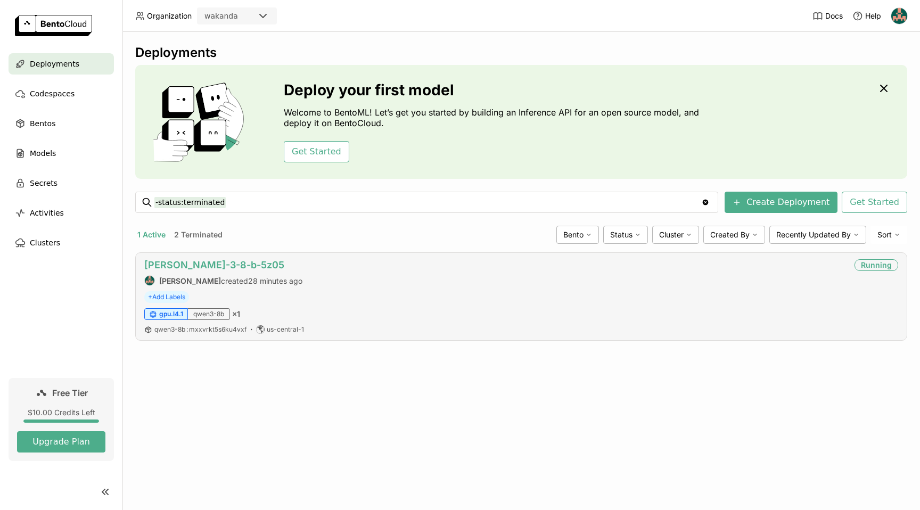
click at [175, 266] on link "[PERSON_NAME]-3-8-b-5z05" at bounding box center [214, 264] width 140 height 11
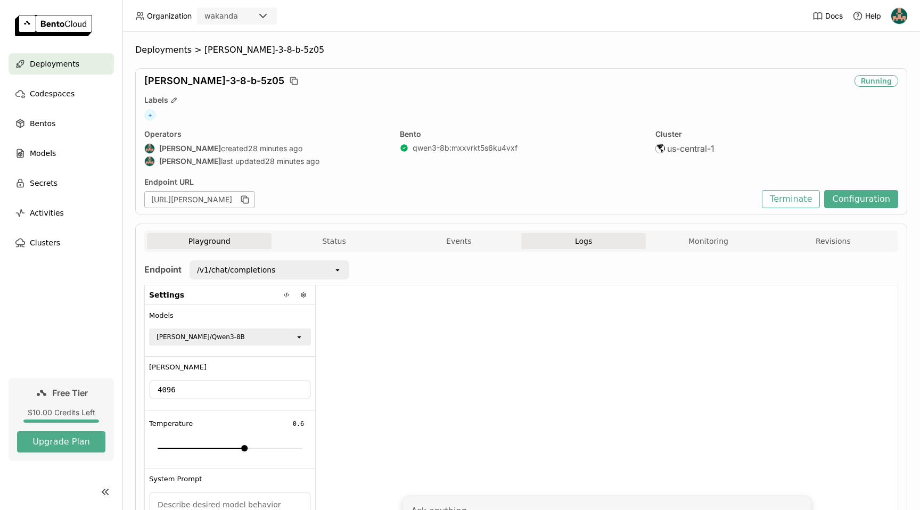
scroll to position [1, 0]
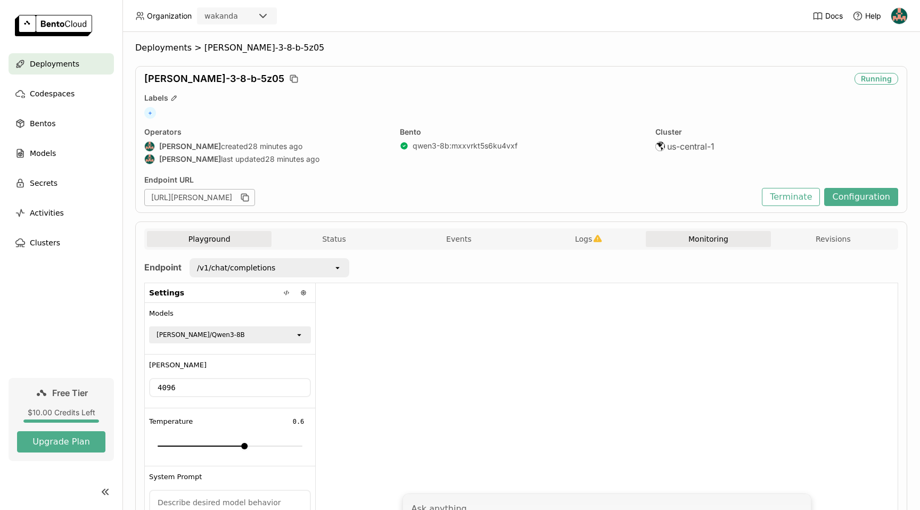
click at [692, 238] on button "Monitoring" at bounding box center [707, 239] width 125 height 16
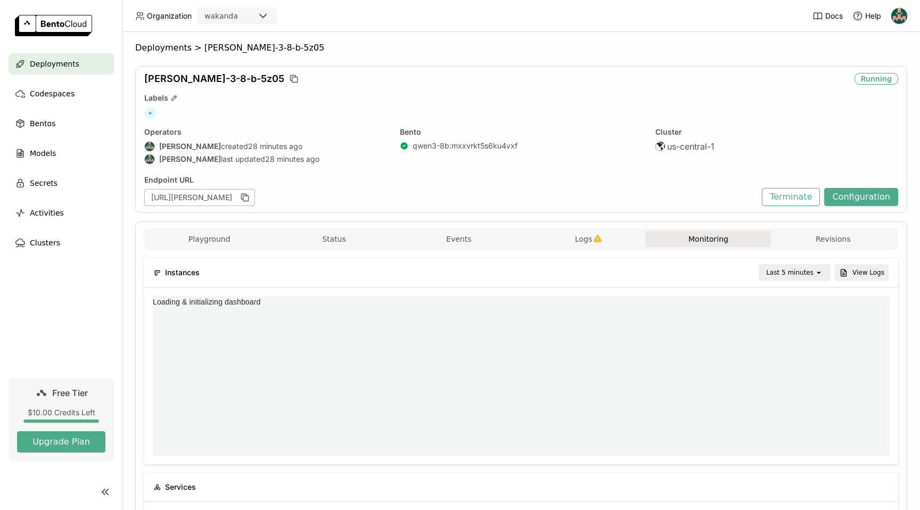
scroll to position [9, 9]
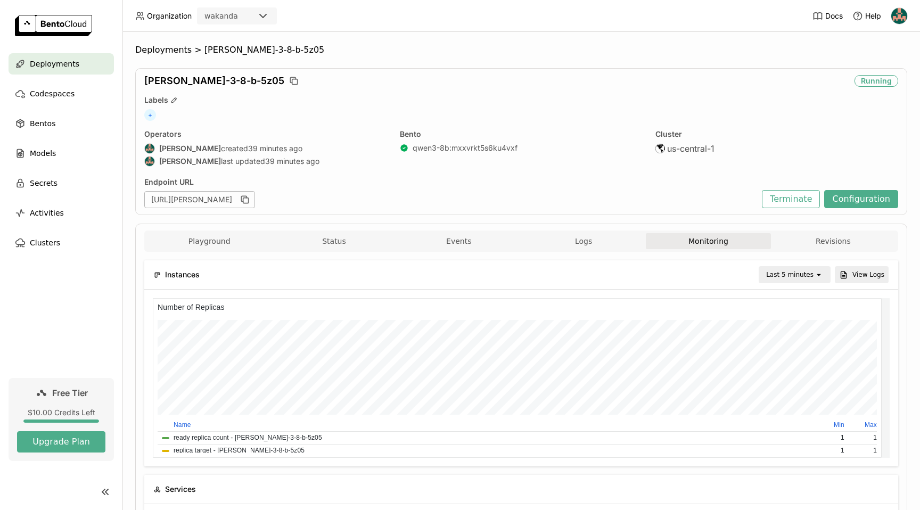
scroll to position [5, 5]
click at [158, 46] on span "Deployments" at bounding box center [163, 50] width 56 height 11
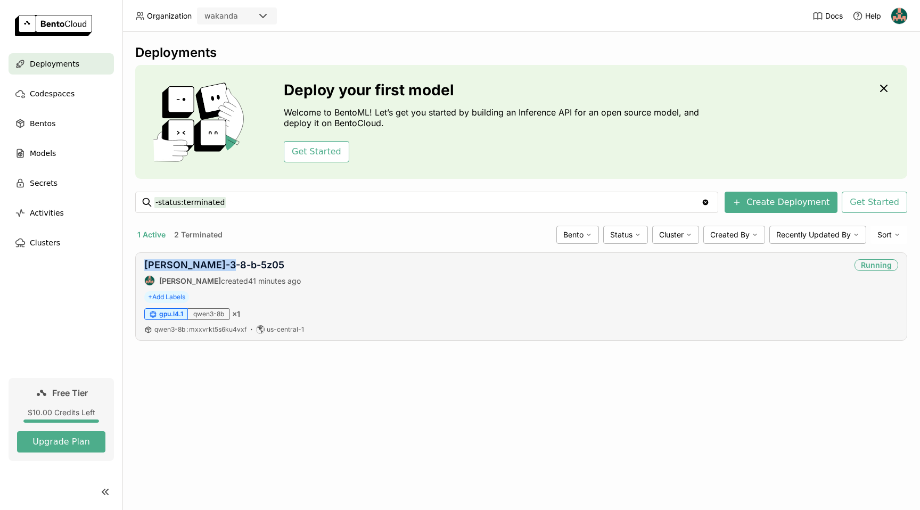
drag, startPoint x: 242, startPoint y: 265, endPoint x: 150, endPoint y: 259, distance: 91.8
click at [150, 259] on div "qwen-3-8-b-5z05 Titus Lim created 41 minutes ago Running + Add Labels gpu.l4.1 …" at bounding box center [521, 296] width 772 height 88
copy link "[PERSON_NAME]-3-8-b-5z05"
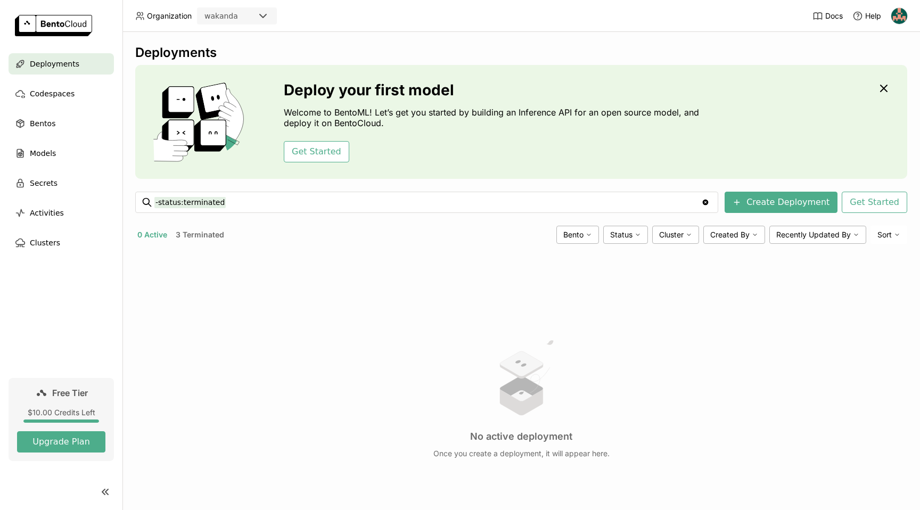
click at [148, 232] on button "0 Active" at bounding box center [152, 235] width 34 height 14
click at [154, 231] on button "0 Active" at bounding box center [152, 235] width 34 height 14
click at [196, 236] on button "3 Terminated" at bounding box center [199, 235] width 53 height 14
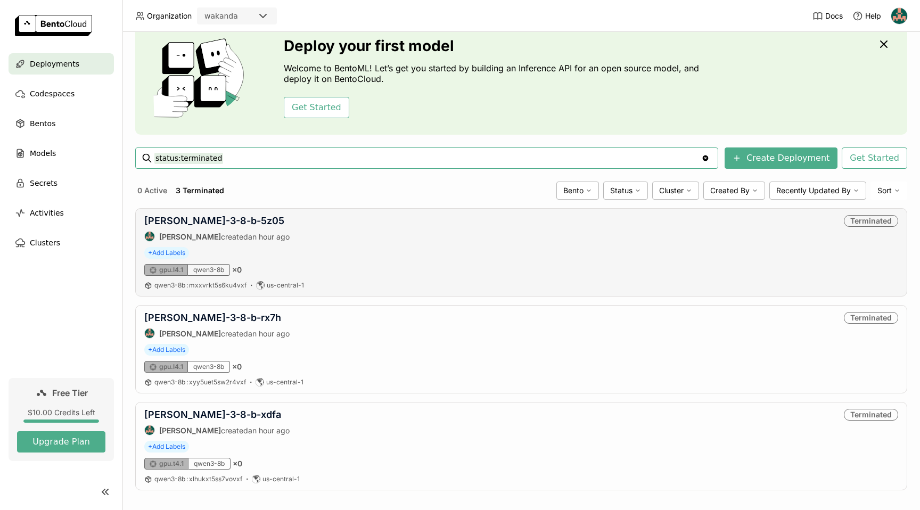
scroll to position [53, 0]
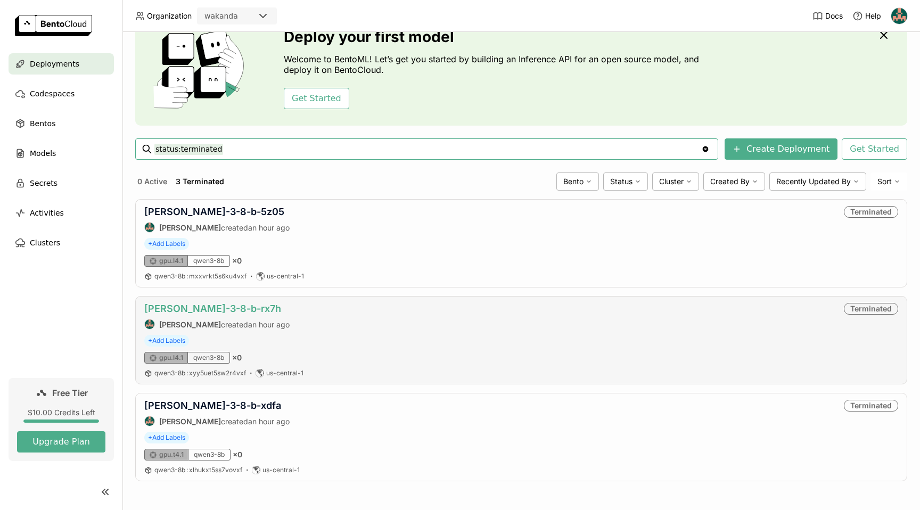
click at [186, 311] on link "qwen-3-8-b-rx7h" at bounding box center [212, 308] width 137 height 11
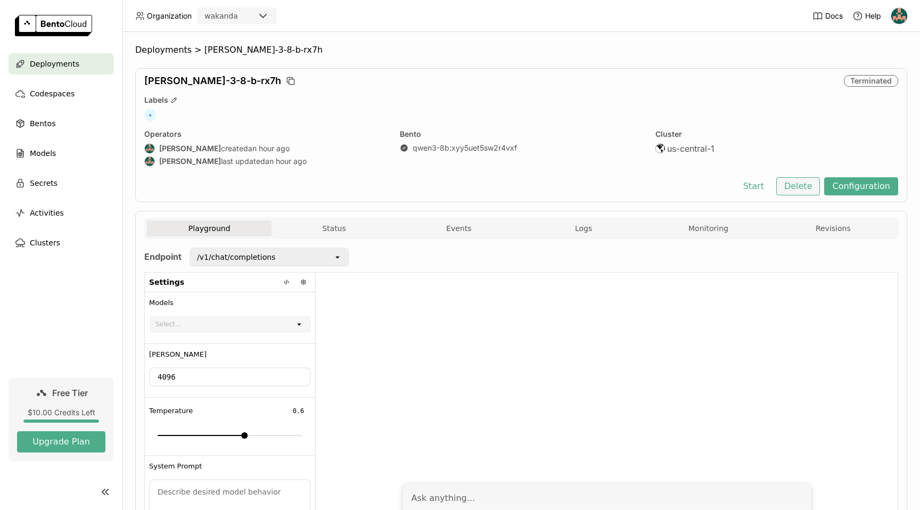
click at [798, 186] on button "Delete" at bounding box center [798, 186] width 44 height 18
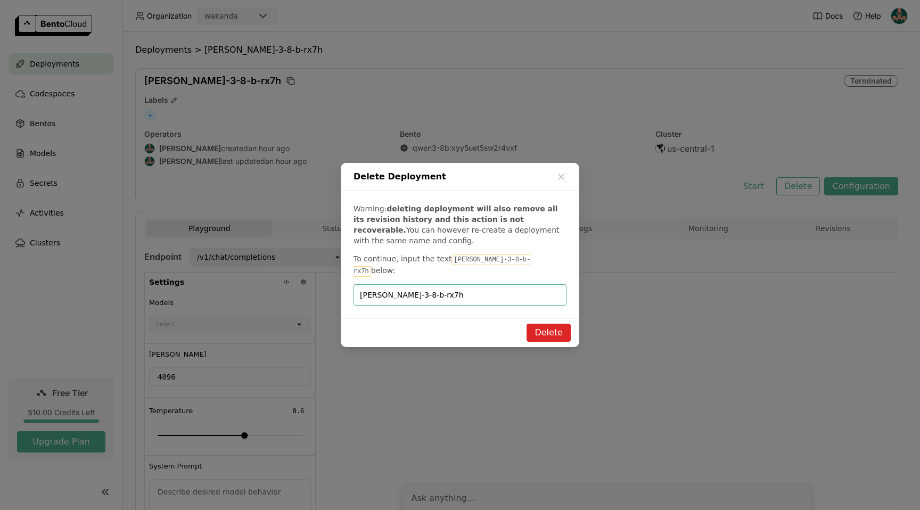
type input "qwen-3-8-b-rx7h"
click at [536, 325] on button "Delete" at bounding box center [548, 333] width 44 height 18
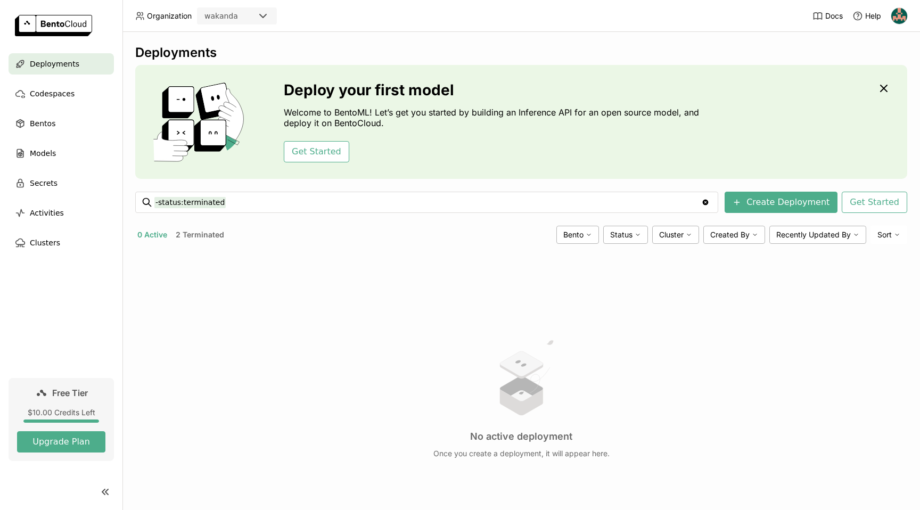
click at [161, 235] on button "0 Active" at bounding box center [152, 235] width 34 height 14
click at [154, 237] on button "0 Active" at bounding box center [152, 235] width 34 height 14
click at [156, 234] on button "0 Active" at bounding box center [152, 235] width 34 height 14
click at [158, 232] on button "0 Active" at bounding box center [152, 235] width 34 height 14
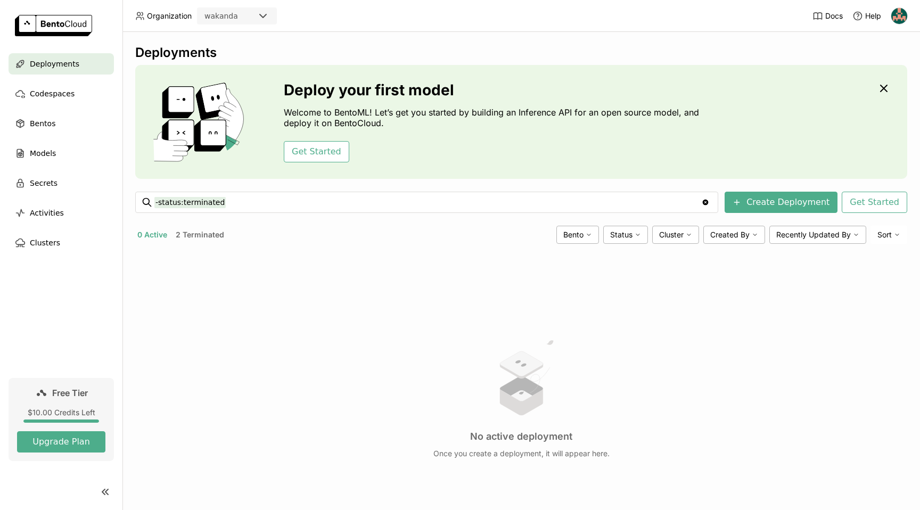
click at [162, 231] on button "0 Active" at bounding box center [152, 235] width 34 height 14
click at [198, 233] on button "2 Terminated" at bounding box center [199, 235] width 53 height 14
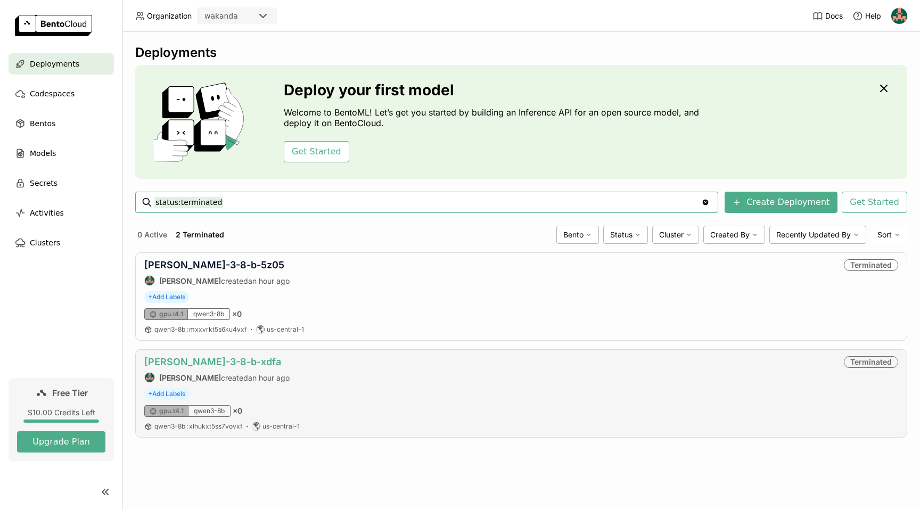
click at [210, 359] on link "qwen-3-8-b-xdfa" at bounding box center [212, 361] width 137 height 11
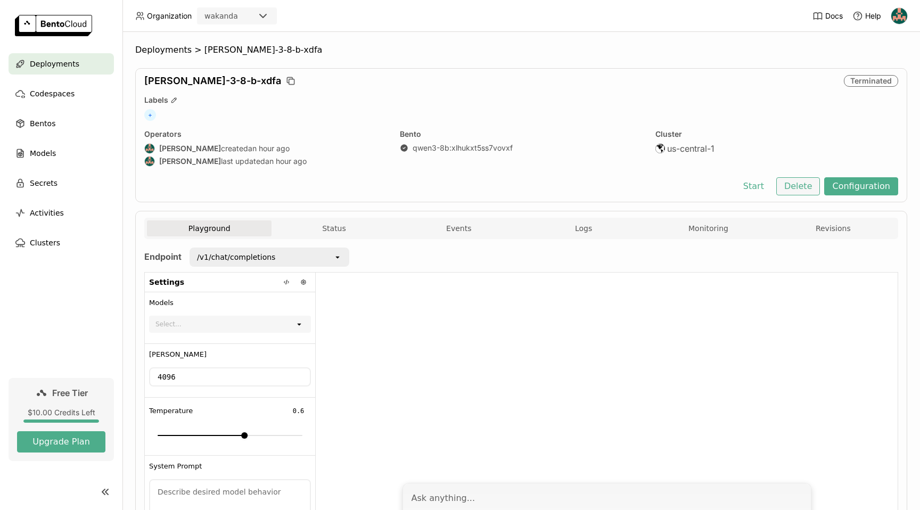
click at [792, 185] on button "Delete" at bounding box center [798, 186] width 44 height 18
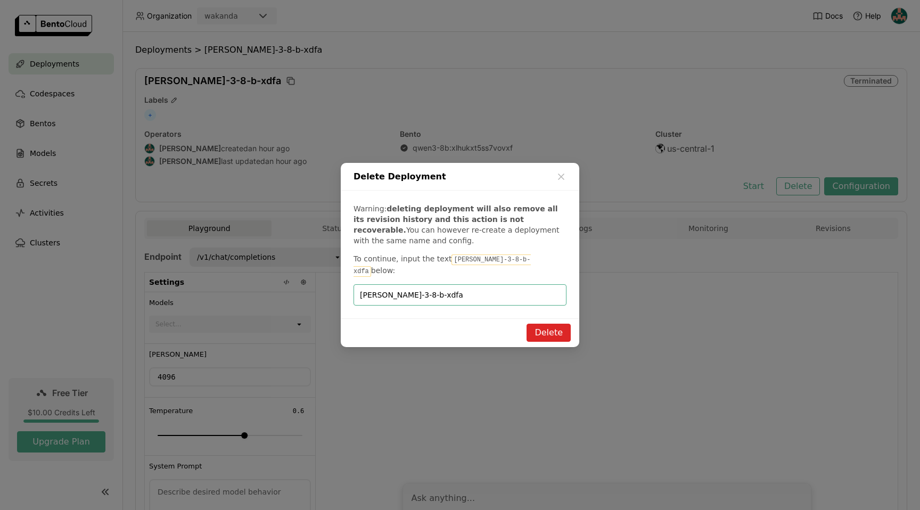
type input "qwen-3-8-b-xdfa"
click at [555, 324] on button "Delete" at bounding box center [548, 333] width 44 height 18
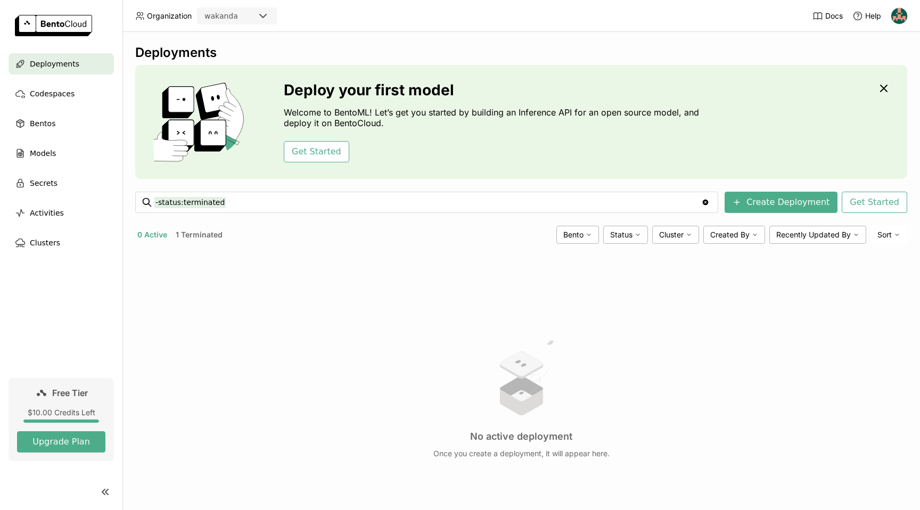
click at [206, 231] on button "1 Terminated" at bounding box center [198, 235] width 51 height 14
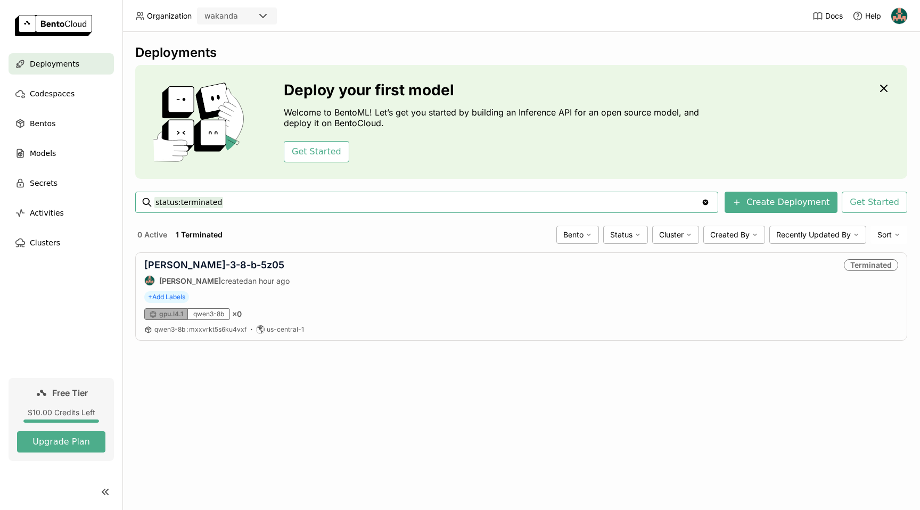
click at [709, 202] on icon "Clear value" at bounding box center [705, 202] width 9 height 9
click at [210, 264] on link "[PERSON_NAME]-3-8-b-zlxv" at bounding box center [212, 264] width 136 height 11
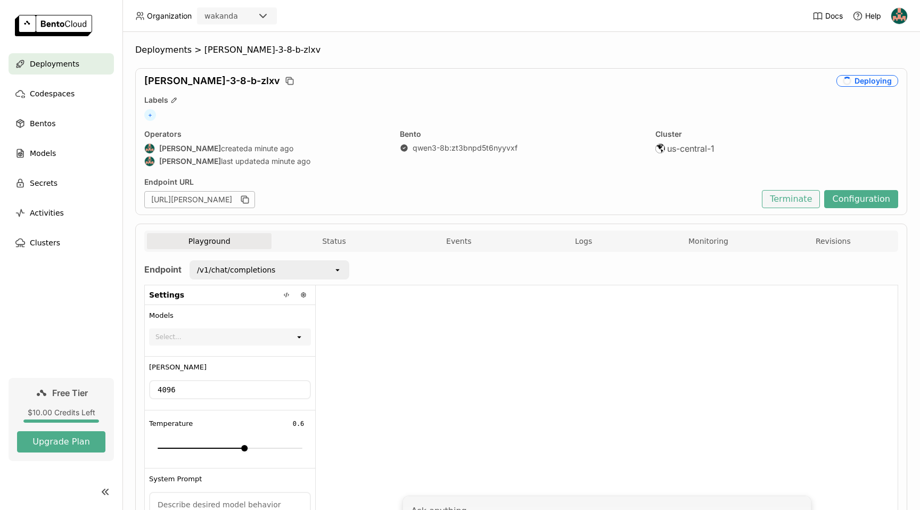
click at [787, 192] on button "Terminate" at bounding box center [790, 199] width 58 height 18
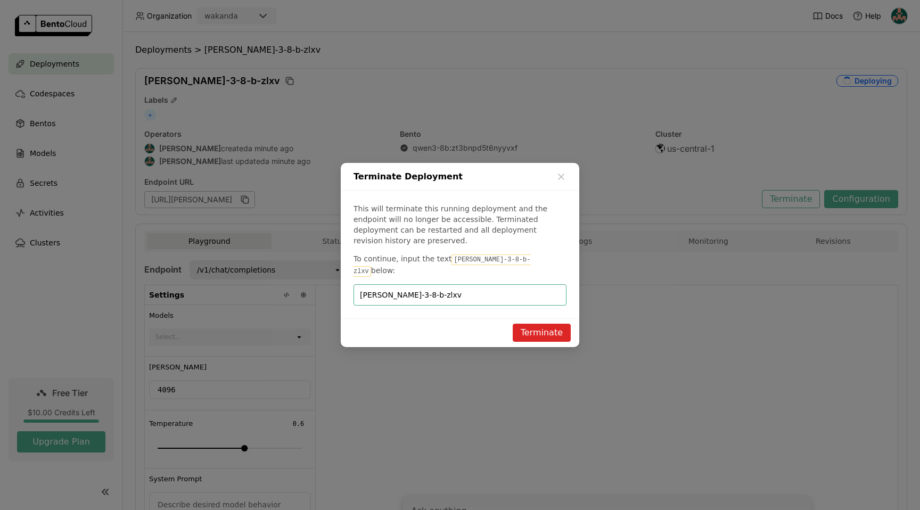
type input "qwen-3-8-b-zlxv"
click at [524, 324] on button "Terminate" at bounding box center [541, 333] width 58 height 18
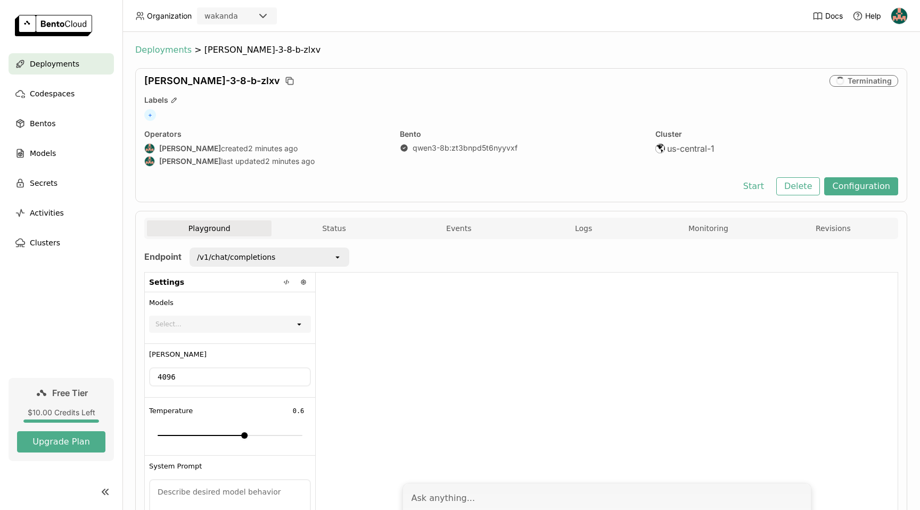
click at [172, 52] on span "Deployments" at bounding box center [163, 50] width 56 height 11
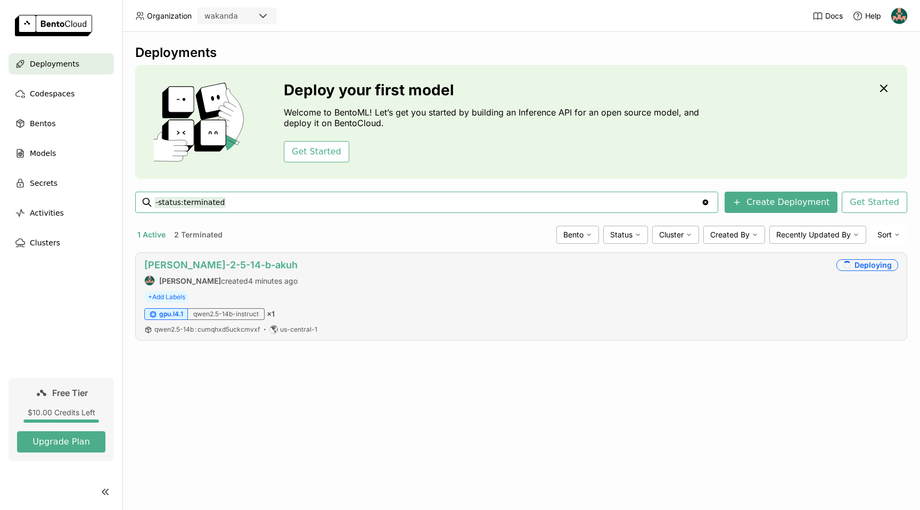
click at [225, 263] on link "qwen-2-5-14-b-akuh" at bounding box center [220, 264] width 153 height 11
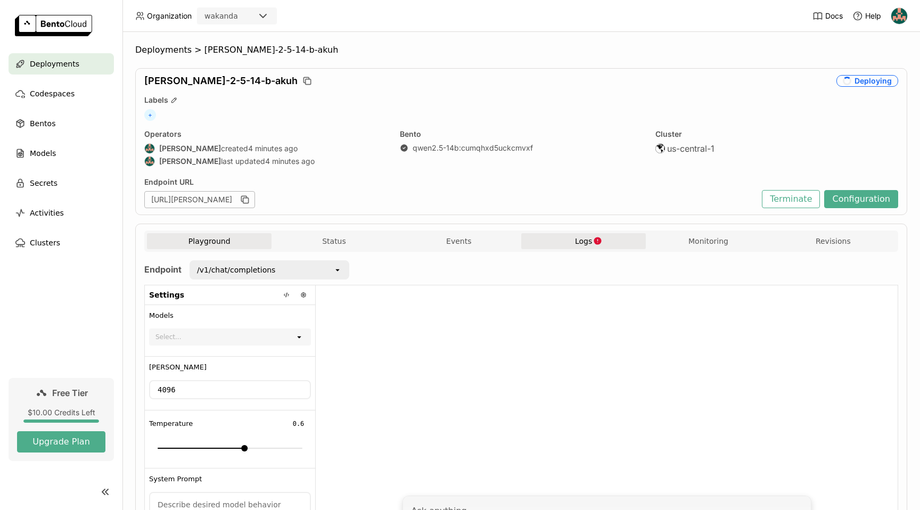
click at [581, 244] on span "Logs" at bounding box center [583, 241] width 17 height 10
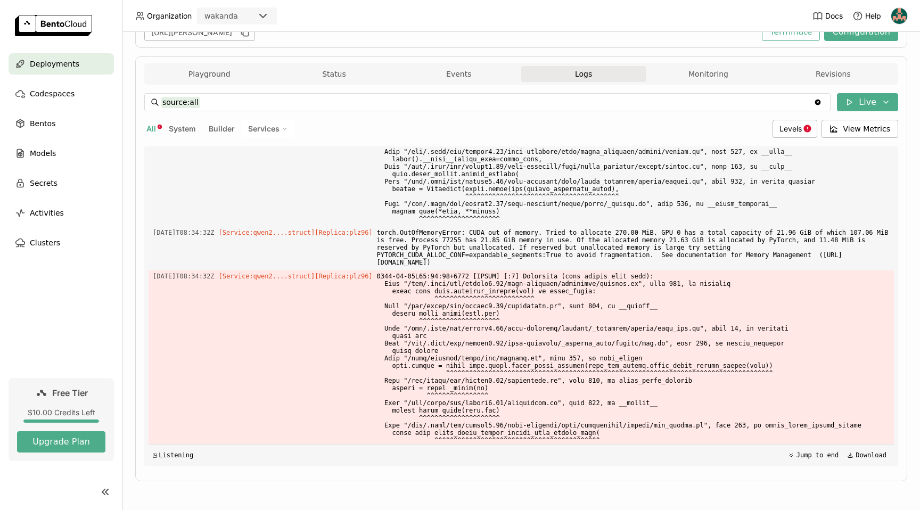
scroll to position [1743, 0]
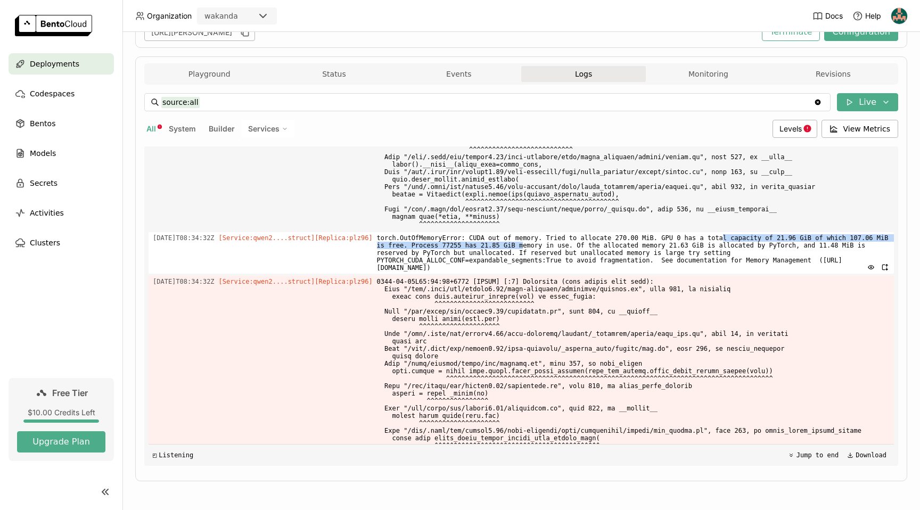
drag, startPoint x: 580, startPoint y: 279, endPoint x: 738, endPoint y: 275, distance: 157.6
click at [738, 274] on span "torch.OutOfMemoryError: CUDA out of memory. Tried to allocate 270.00 MiB. GPU 0…" at bounding box center [633, 253] width 512 height 42
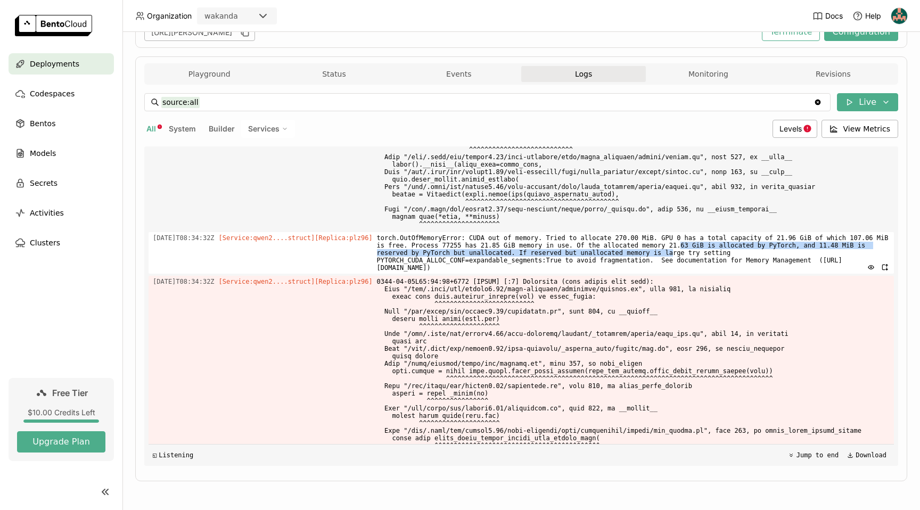
click at [736, 274] on span "torch.OutOfMemoryError: CUDA out of memory. Tried to allocate 270.00 MiB. GPU 0…" at bounding box center [633, 253] width 512 height 42
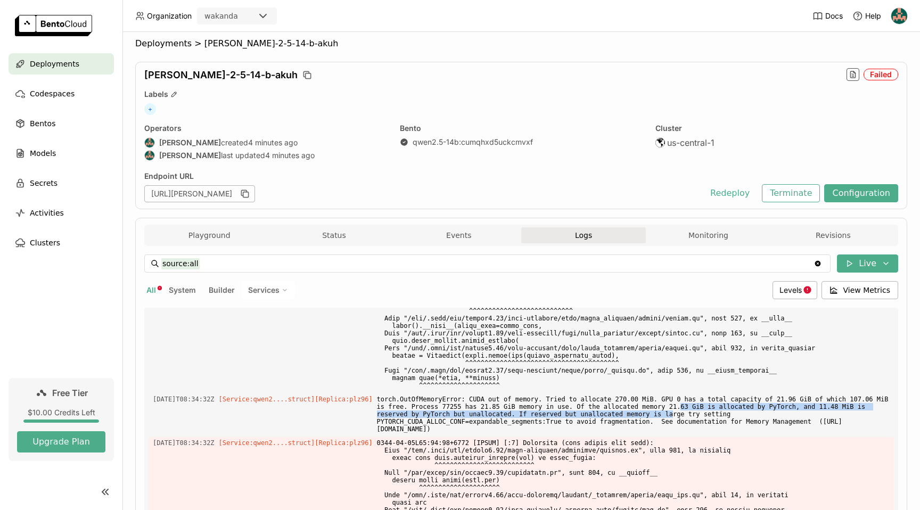
scroll to position [0, 0]
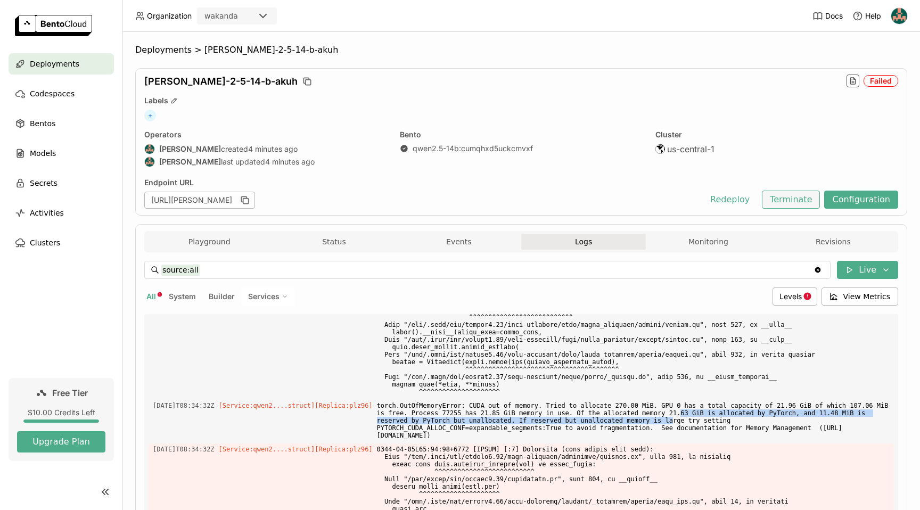
click at [785, 196] on button "Terminate" at bounding box center [790, 200] width 58 height 18
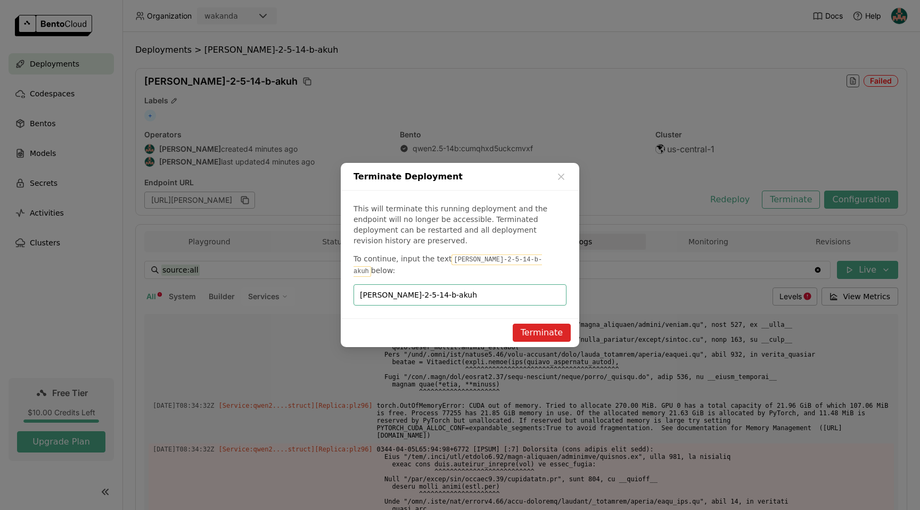
type input "qwen-2-5-14-b-akuh"
click at [548, 324] on button "Terminate" at bounding box center [541, 333] width 58 height 18
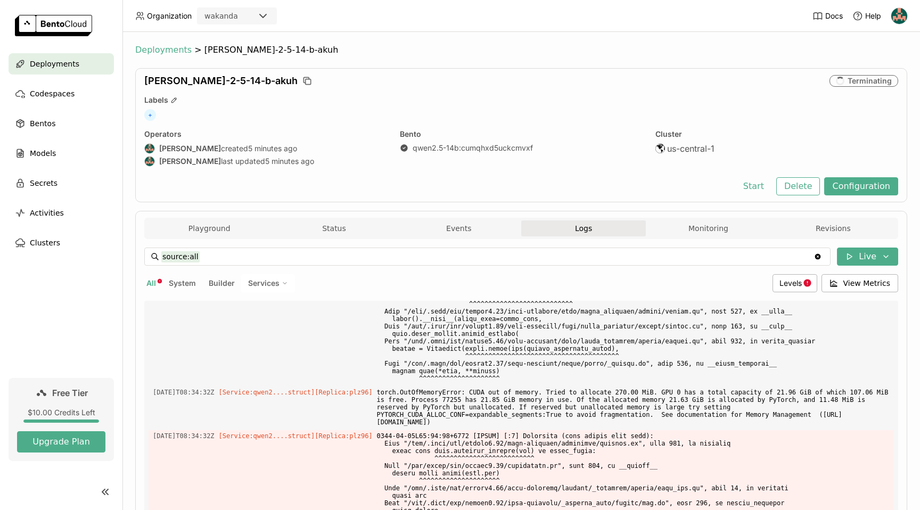
click at [141, 49] on span "Deployments" at bounding box center [163, 50] width 56 height 11
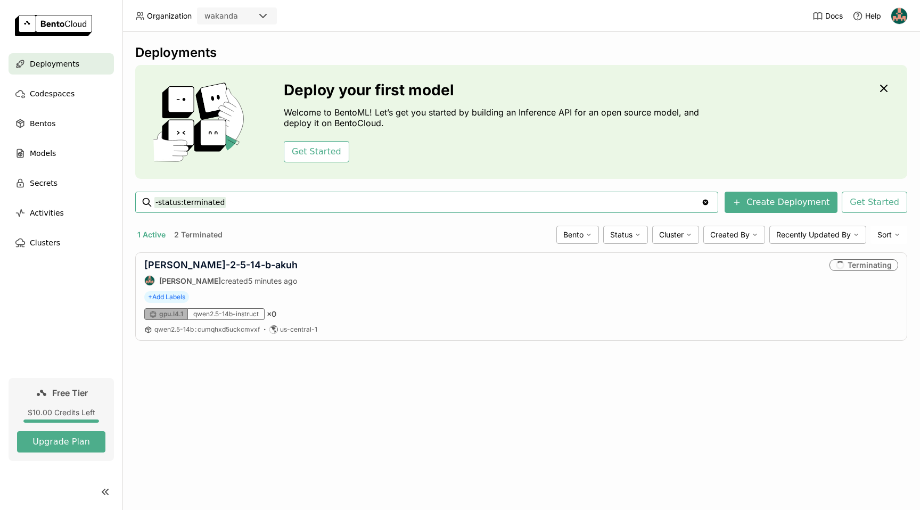
click at [192, 237] on button "2 Terminated" at bounding box center [198, 235] width 53 height 14
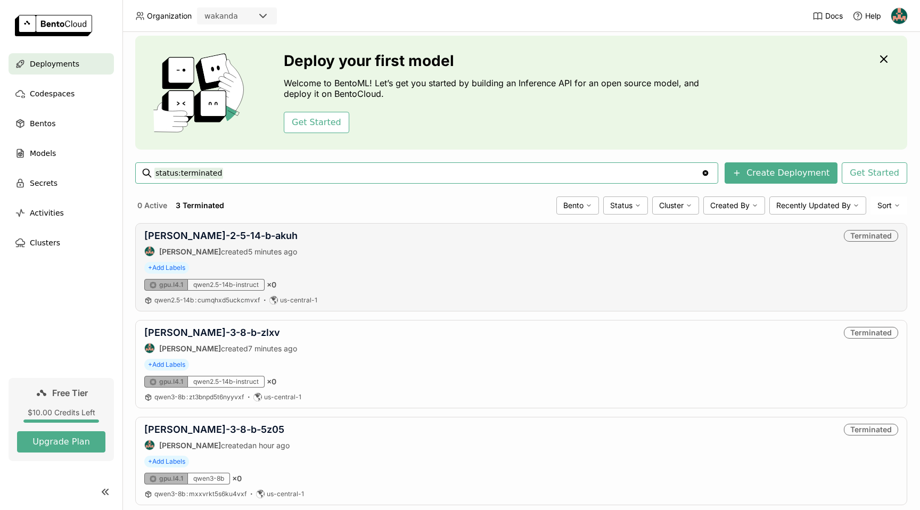
scroll to position [53, 0]
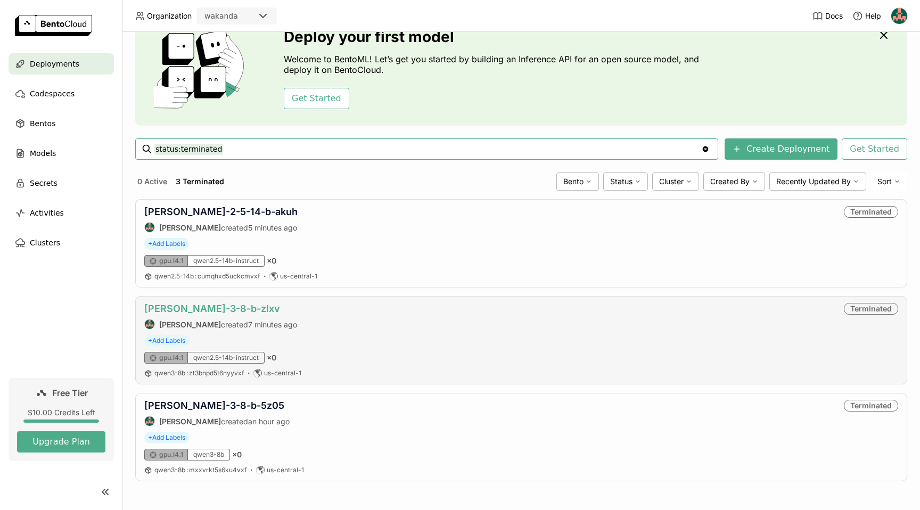
click at [162, 307] on link "qwen-3-8-b-zlxv" at bounding box center [212, 308] width 136 height 11
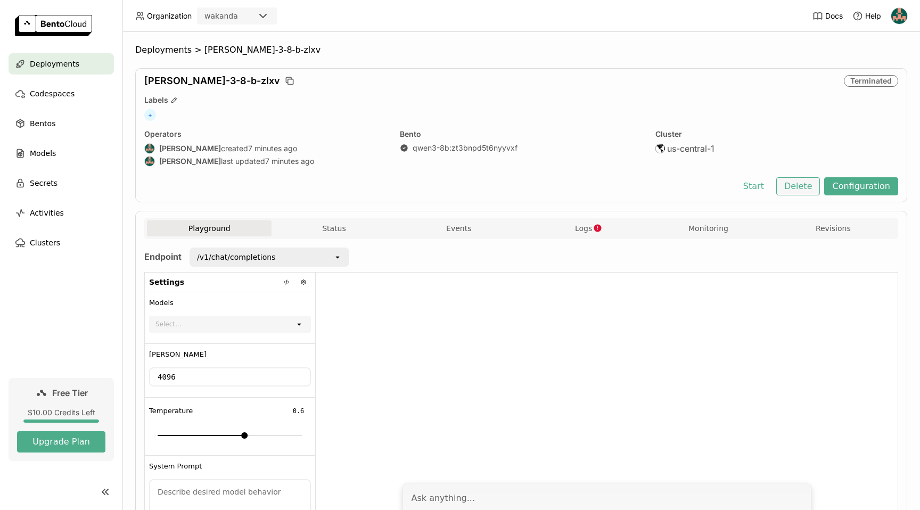
click at [792, 188] on button "Delete" at bounding box center [798, 186] width 44 height 18
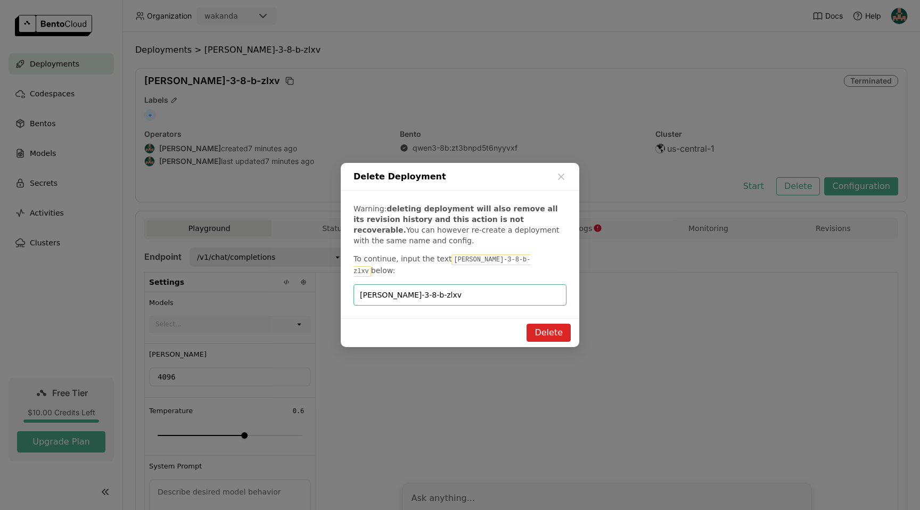
type input "qwen-3-8-b-zlxv"
click at [562, 328] on button "Delete" at bounding box center [548, 333] width 44 height 18
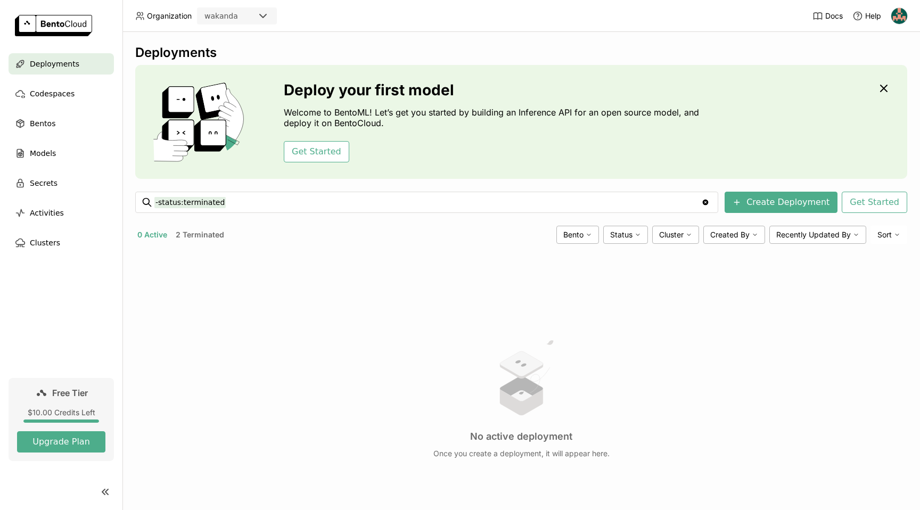
click at [201, 235] on button "2 Terminated" at bounding box center [199, 235] width 53 height 14
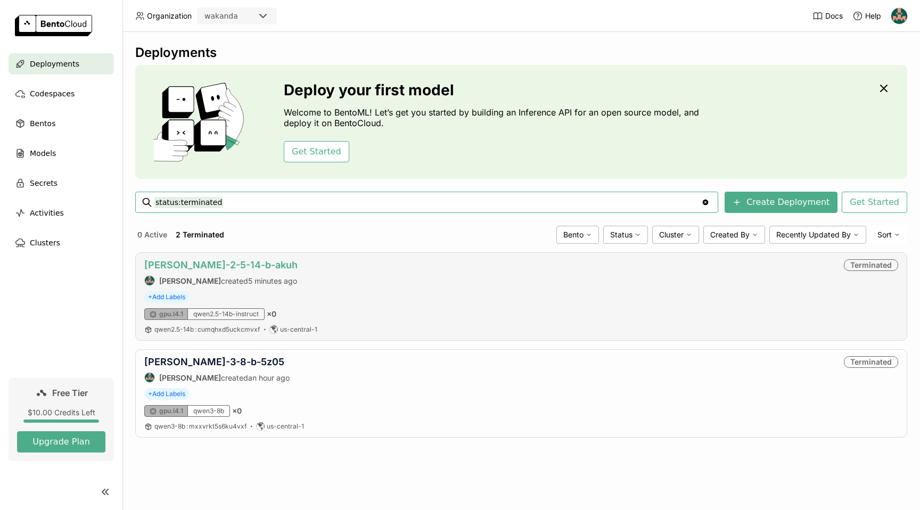
click at [183, 268] on link "qwen-2-5-14-b-akuh" at bounding box center [220, 264] width 153 height 11
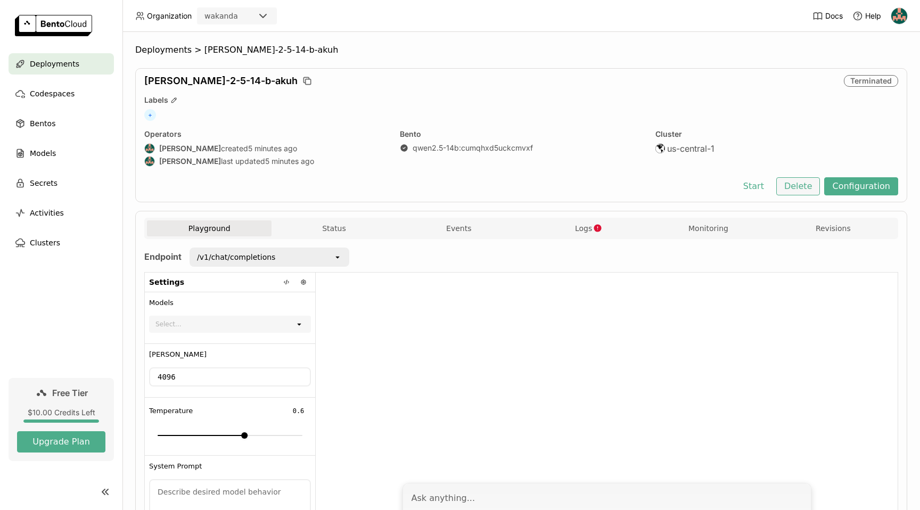
click at [791, 186] on button "Delete" at bounding box center [798, 186] width 44 height 18
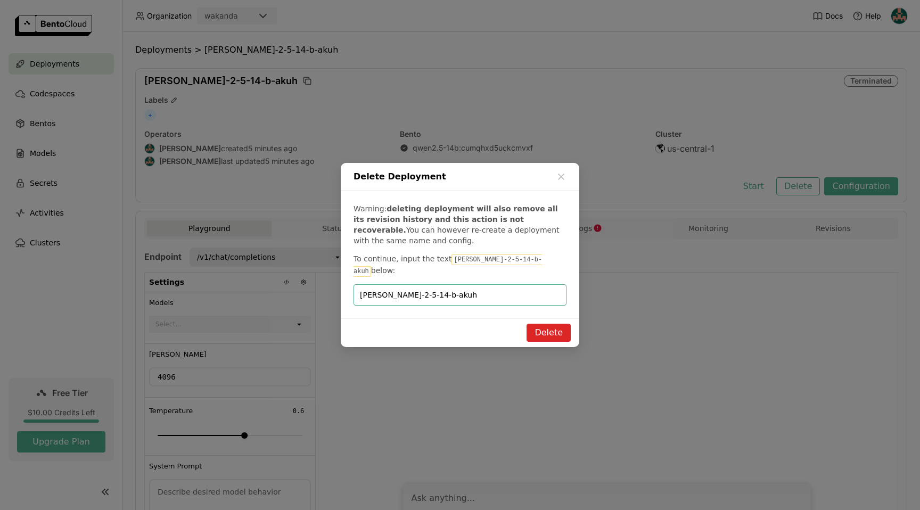
type input "qwen-2-5-14-b-akuh"
click at [557, 324] on button "Delete" at bounding box center [548, 333] width 44 height 18
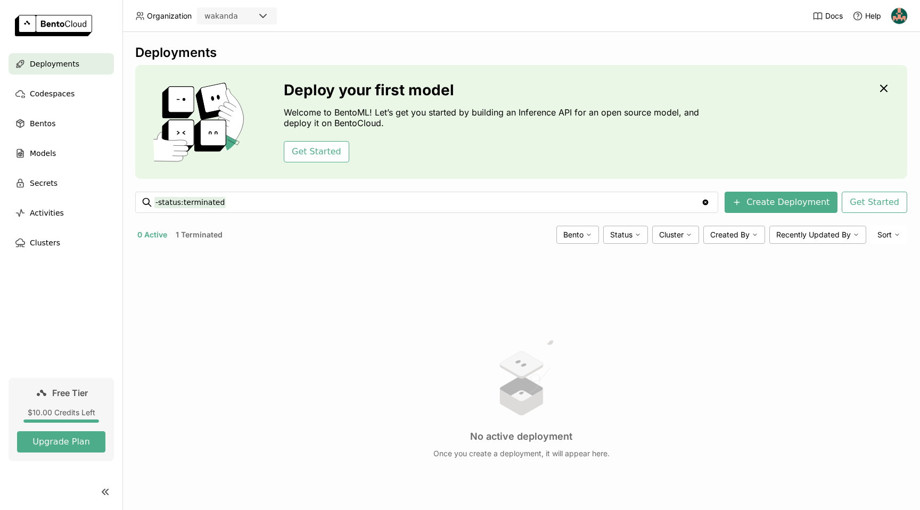
click at [189, 236] on button "1 Terminated" at bounding box center [198, 235] width 51 height 14
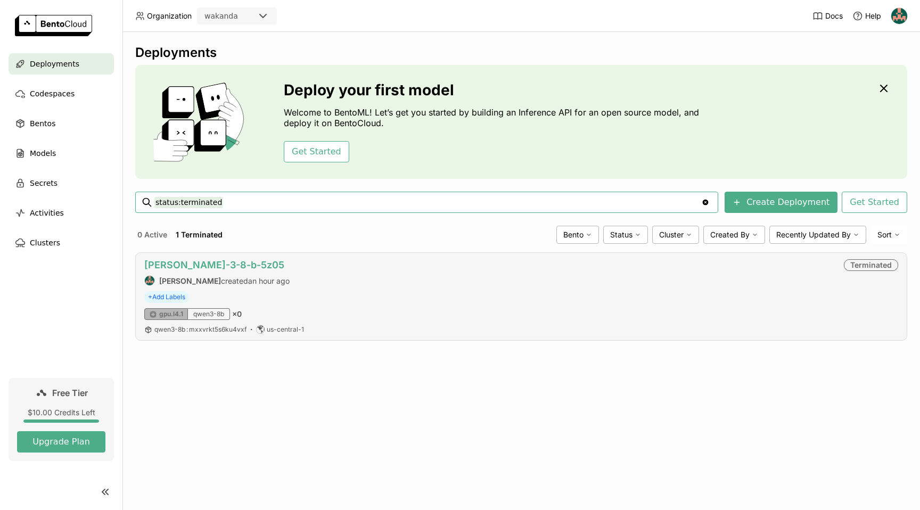
click at [211, 262] on link "[PERSON_NAME]-3-8-b-5z05" at bounding box center [214, 264] width 140 height 11
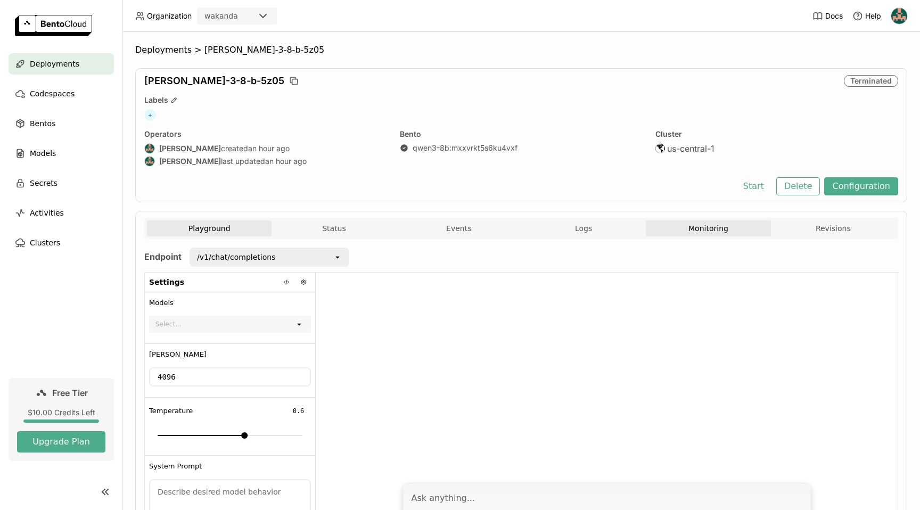
click at [695, 227] on button "Monitoring" at bounding box center [707, 228] width 125 height 16
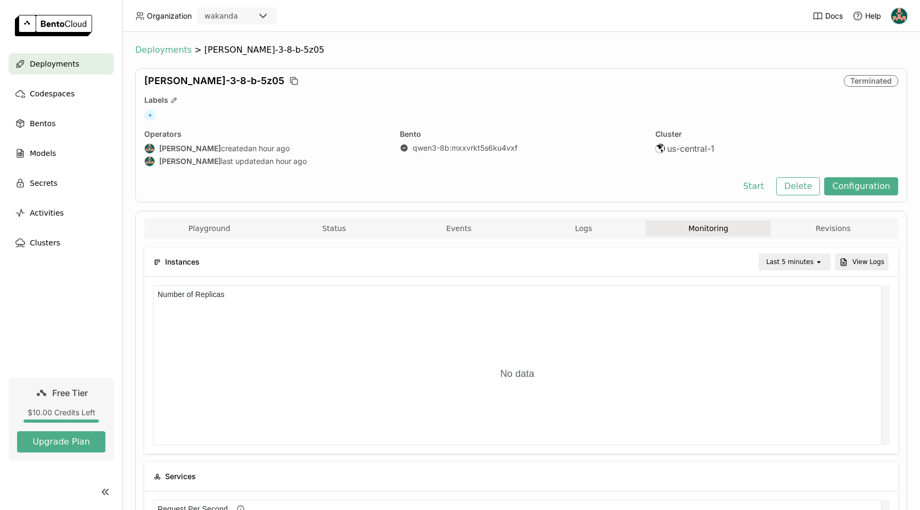
click at [140, 48] on span "Deployments" at bounding box center [163, 50] width 56 height 11
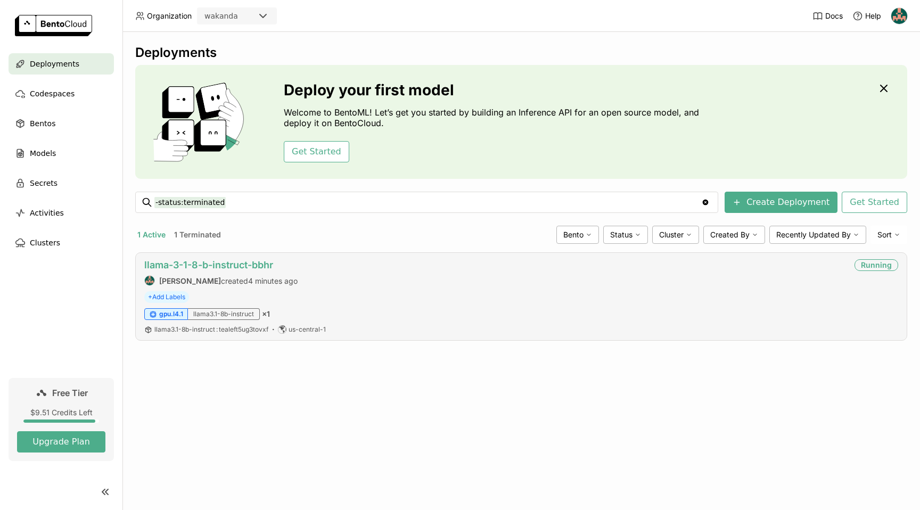
click at [232, 262] on link "llama-3-1-8-b-instruct-bbhr" at bounding box center [208, 264] width 129 height 11
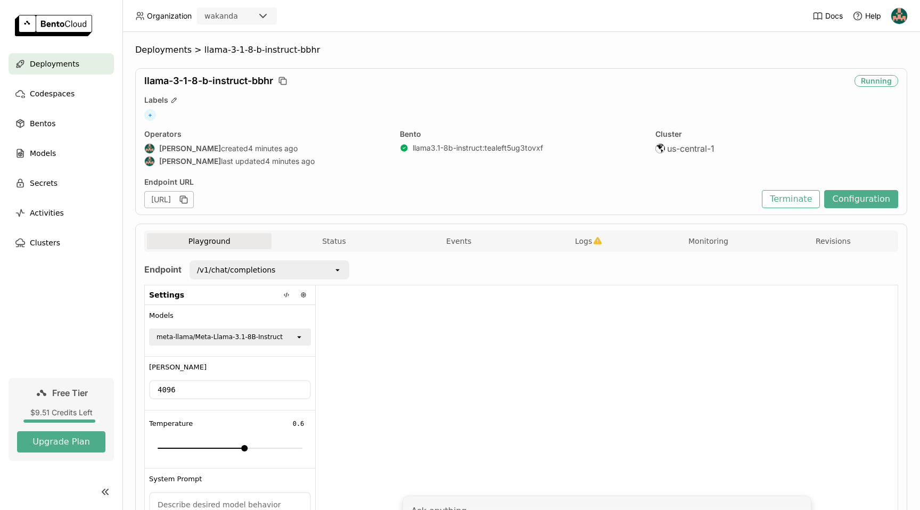
scroll to position [119, 0]
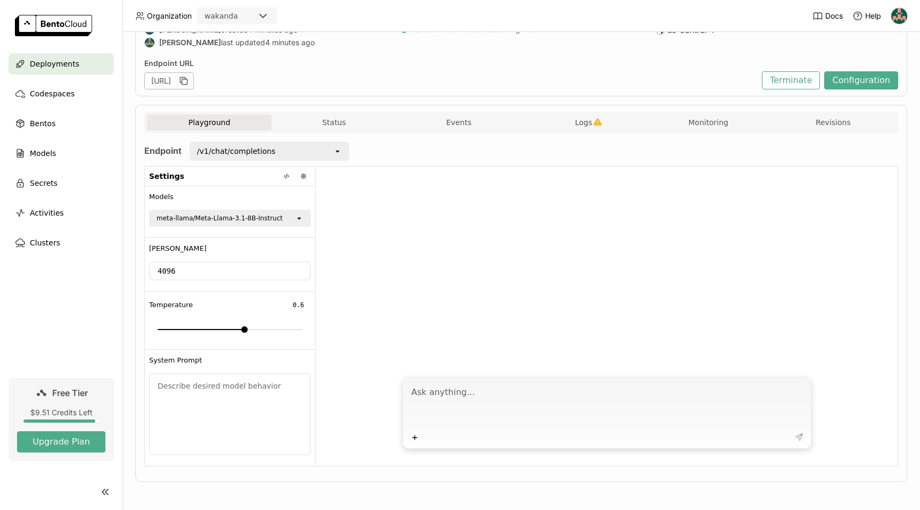
click at [513, 391] on textarea at bounding box center [607, 404] width 393 height 49
type textarea "Hi!"
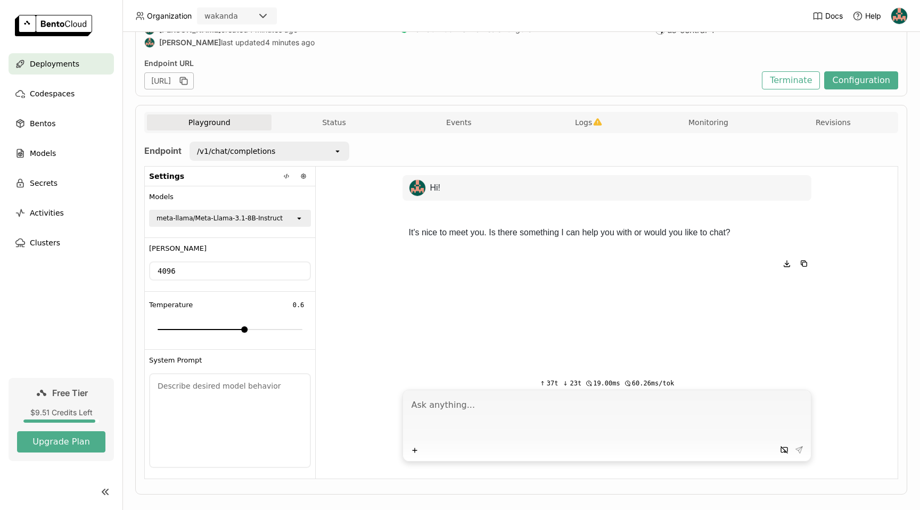
click at [289, 213] on div "meta-llama/Meta-Llama-3.1-8B-Instruct" at bounding box center [222, 218] width 145 height 15
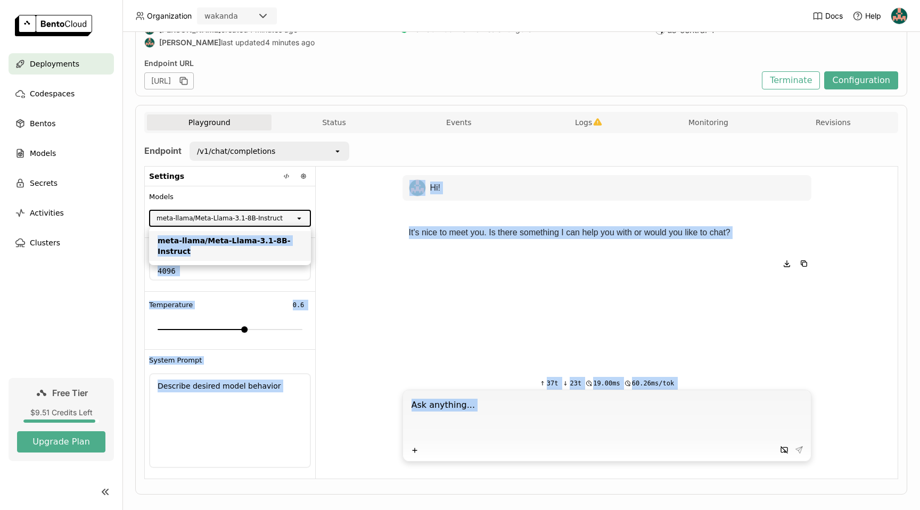
drag, startPoint x: 191, startPoint y: 251, endPoint x: 148, endPoint y: 237, distance: 45.1
click at [148, 237] on div "Organization wakanda Docs Help Deployments Codespaces Bentos Models Secrets Act…" at bounding box center [460, 255] width 920 height 510
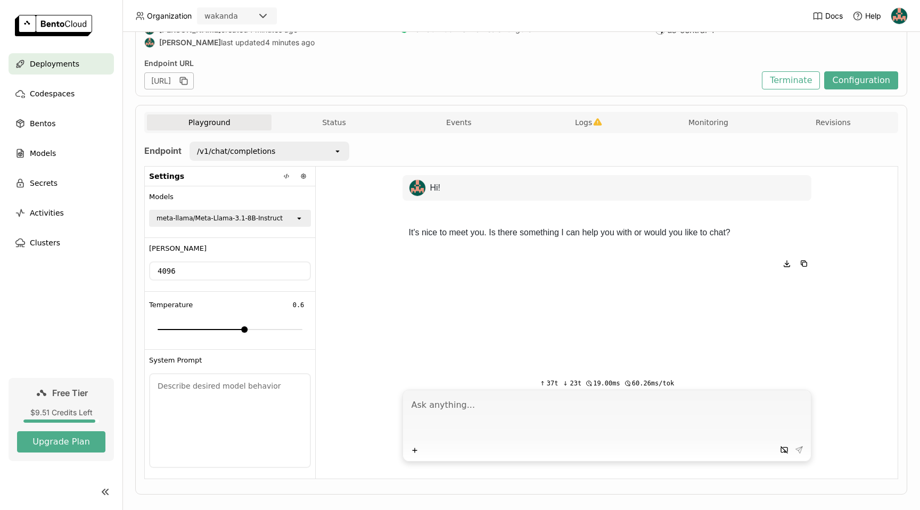
click at [191, 222] on div "meta-llama/Meta-Llama-3.1-8B-Instruct" at bounding box center [219, 218] width 126 height 11
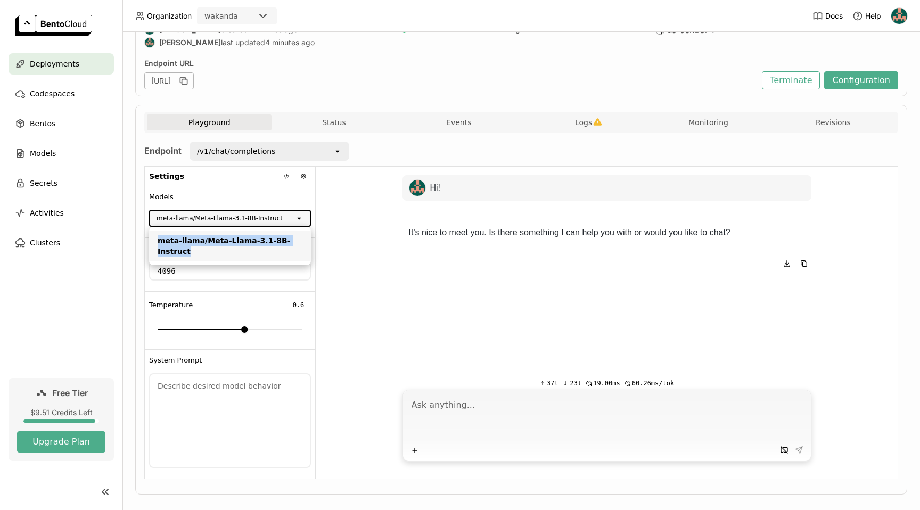
drag, startPoint x: 193, startPoint y: 251, endPoint x: 159, endPoint y: 238, distance: 35.7
click at [159, 238] on div "meta-llama/Meta-Llama-3.1-8B-Instruct" at bounding box center [230, 245] width 145 height 21
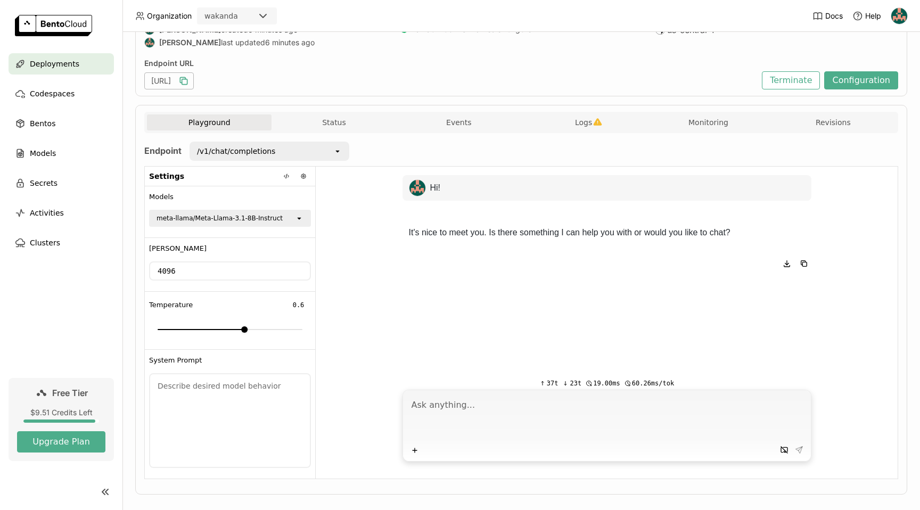
click at [187, 85] on icon "button" at bounding box center [184, 81] width 5 height 5
click at [189, 76] on icon "button" at bounding box center [183, 81] width 11 height 11
click at [189, 80] on icon "button" at bounding box center [183, 81] width 11 height 11
click at [708, 112] on div "Playground Status Events Logs Monitoring Revisions" at bounding box center [521, 122] width 754 height 21
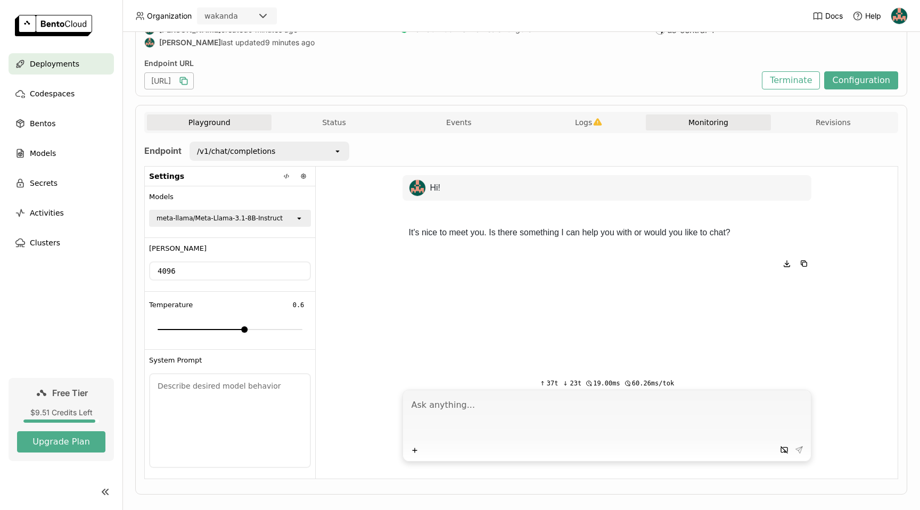
click at [700, 123] on button "Monitoring" at bounding box center [707, 122] width 125 height 16
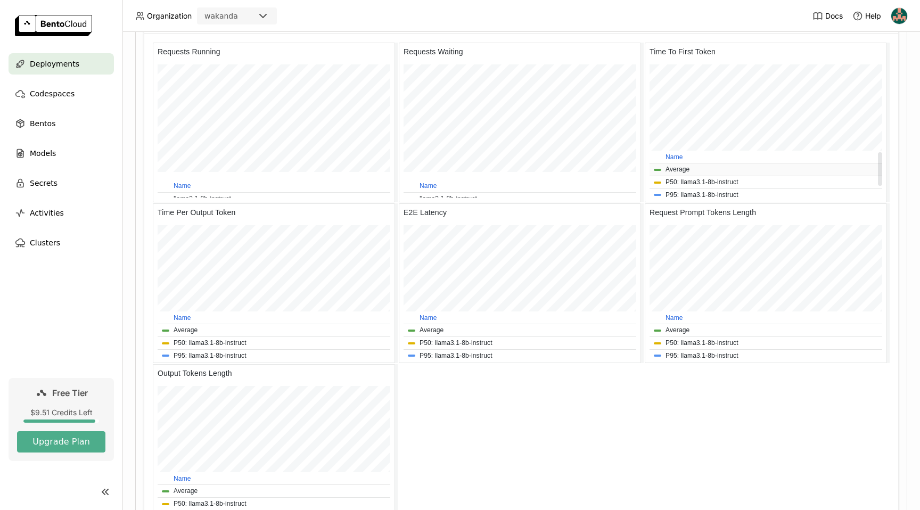
scroll to position [1354, 0]
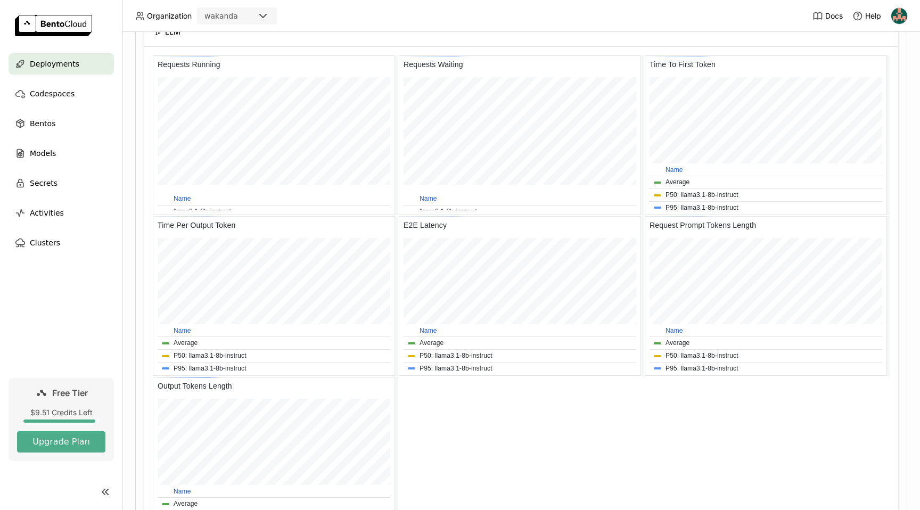
click at [59, 63] on span "Deployments" at bounding box center [54, 63] width 49 height 13
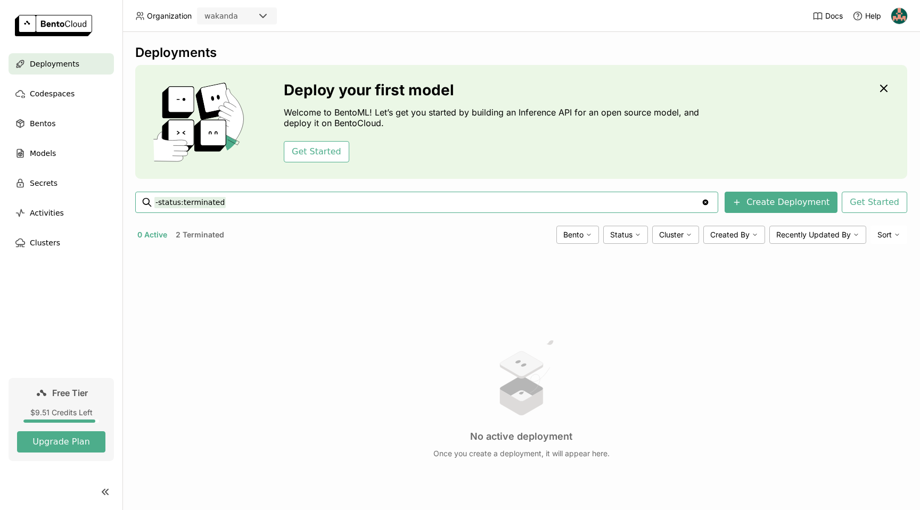
click at [208, 239] on button "2 Terminated" at bounding box center [199, 235] width 53 height 14
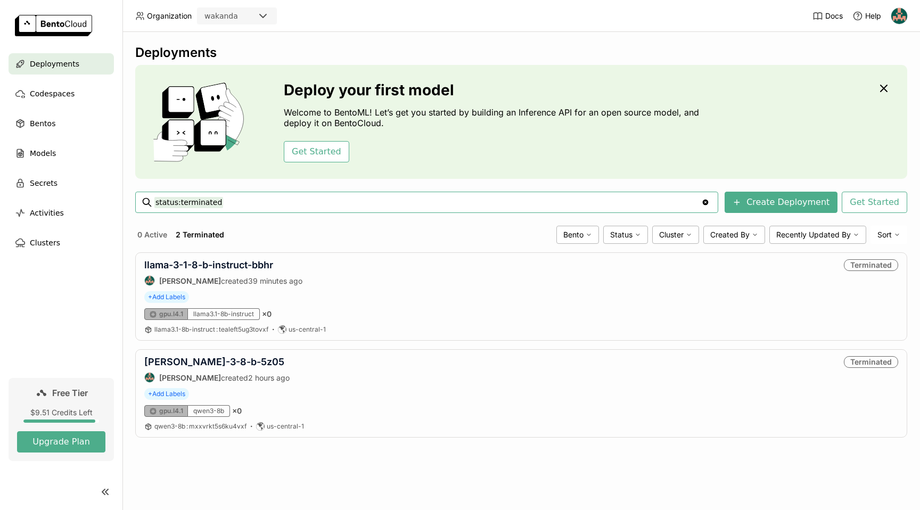
click at [41, 388] on icon at bounding box center [41, 392] width 13 height 13
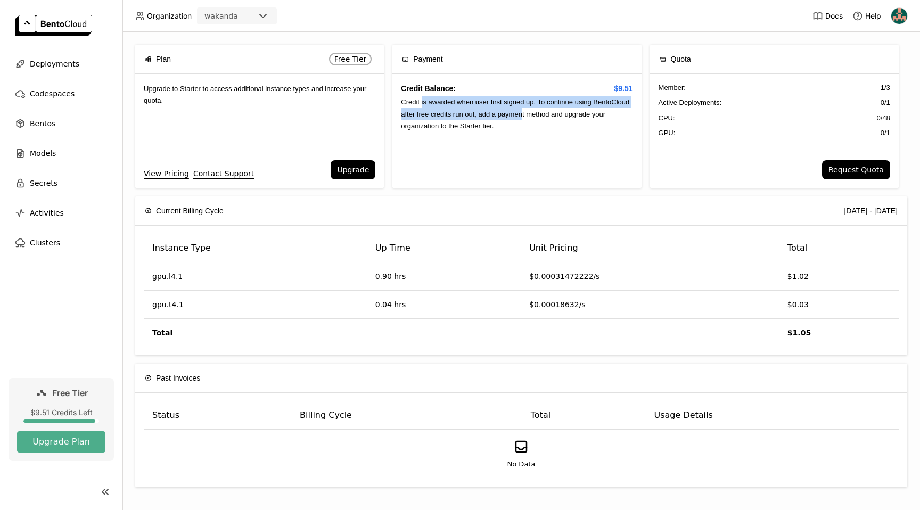
drag, startPoint x: 567, startPoint y: 118, endPoint x: 516, endPoint y: 123, distance: 50.8
click at [422, 96] on div "Credit Balance: $9.51 Credit is awarded when user first signed up. To continue …" at bounding box center [516, 131] width 249 height 114
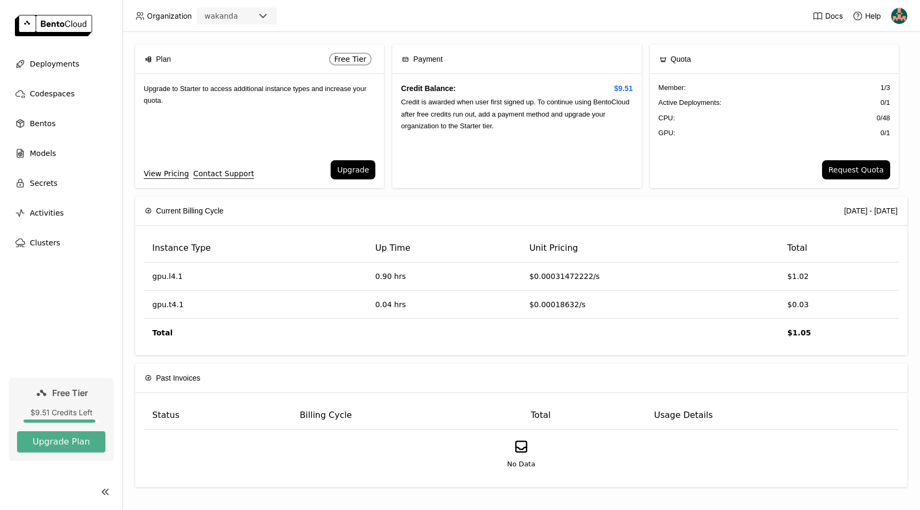
click at [549, 126] on div "Credit Balance: $9.51 Credit is awarded when user first signed up. To continue …" at bounding box center [516, 131] width 249 height 114
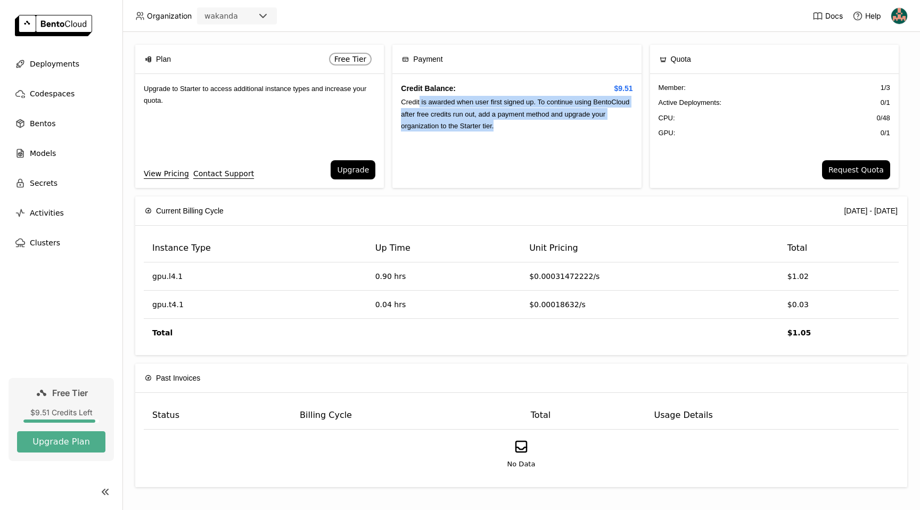
drag, startPoint x: 568, startPoint y: 130, endPoint x: 419, endPoint y: 102, distance: 151.1
click at [419, 102] on div "Credit Balance: $9.51 Credit is awarded when user first signed up. To continue …" at bounding box center [516, 131] width 249 height 114
click at [493, 119] on div "Credit Balance: $9.51 Credit is awarded when user first signed up. To continue …" at bounding box center [516, 131] width 249 height 114
